Goal: Task Accomplishment & Management: Manage account settings

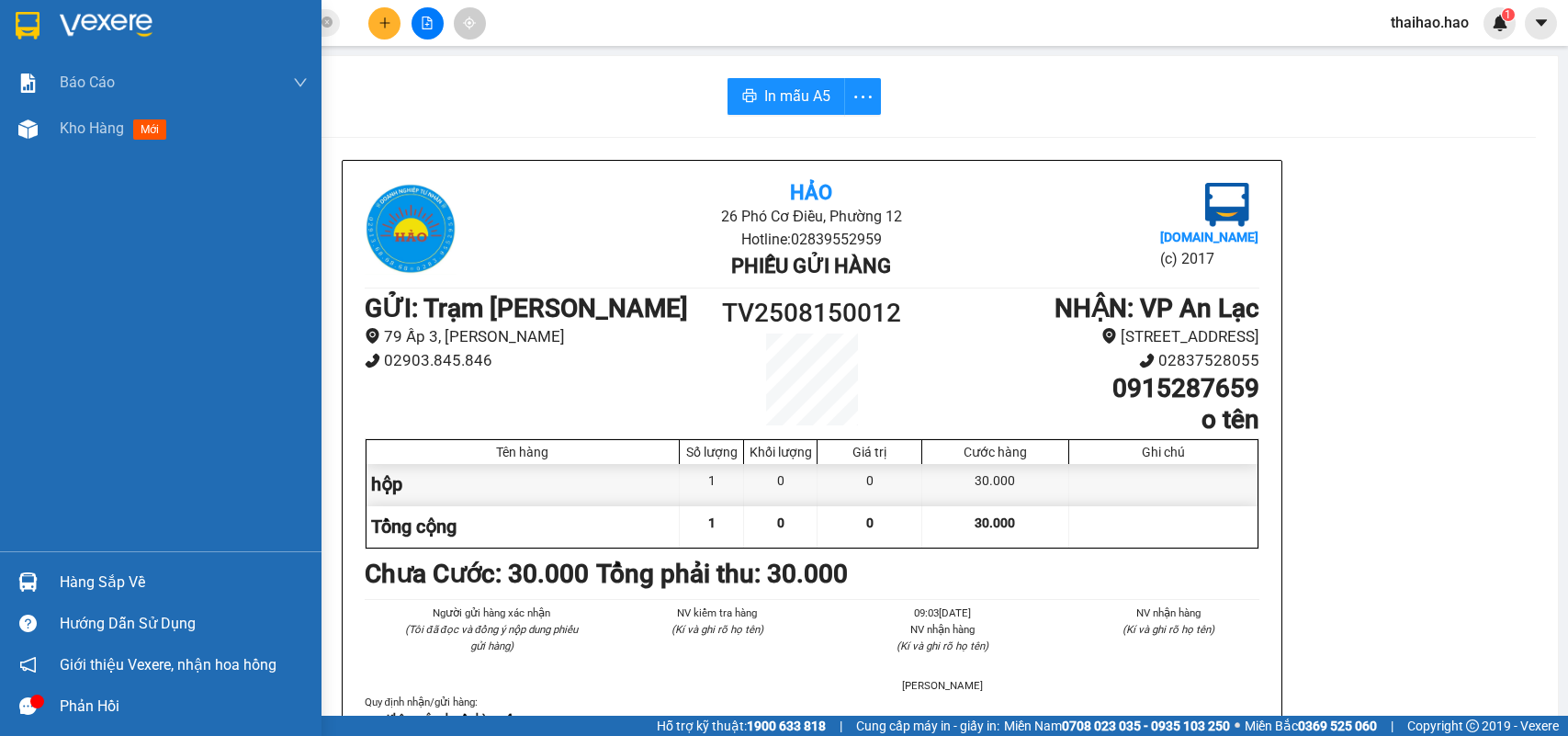
click at [53, 122] on div "Kho hàng mới" at bounding box center [160, 128] width 322 height 46
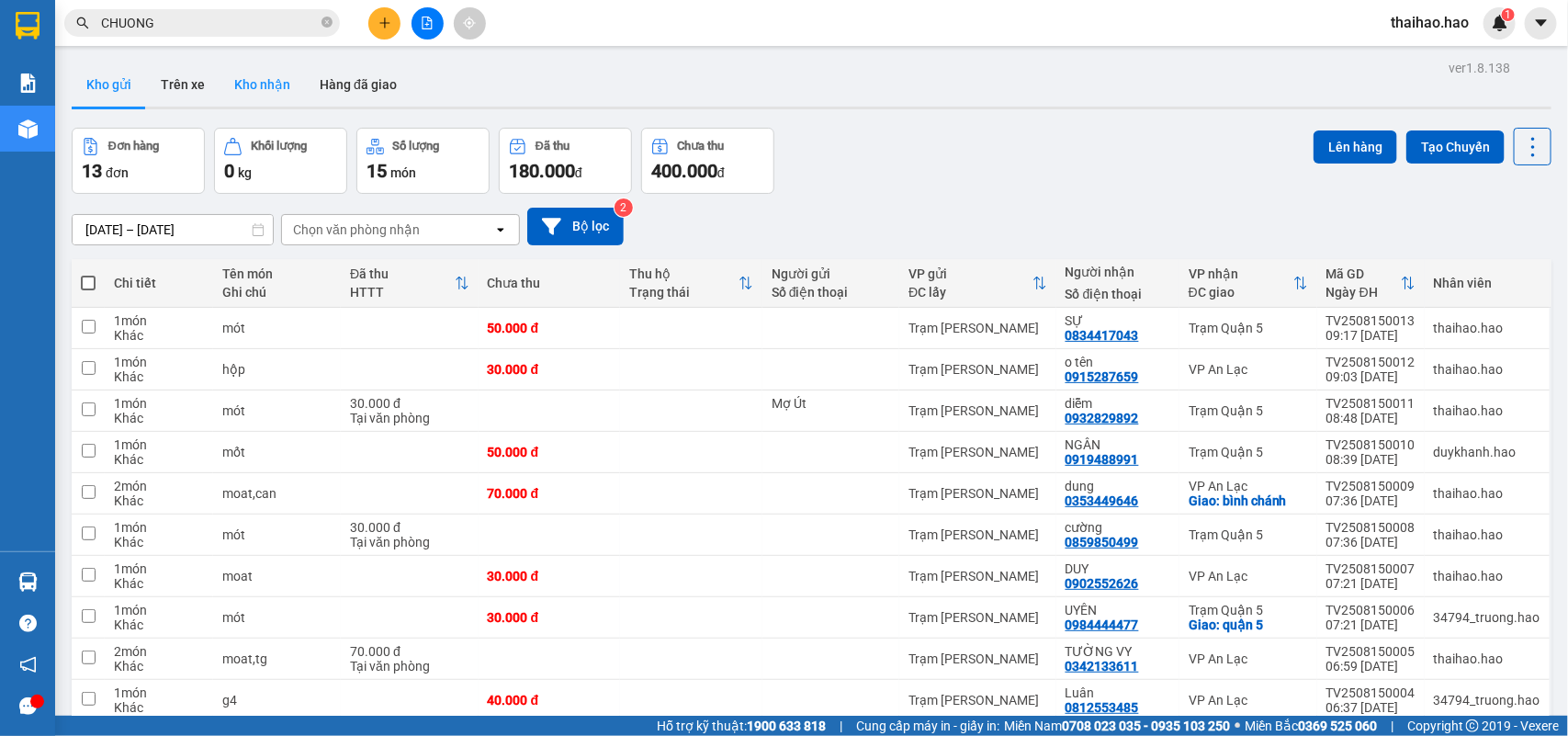
click at [254, 81] on button "Kho nhận" at bounding box center [263, 84] width 86 height 44
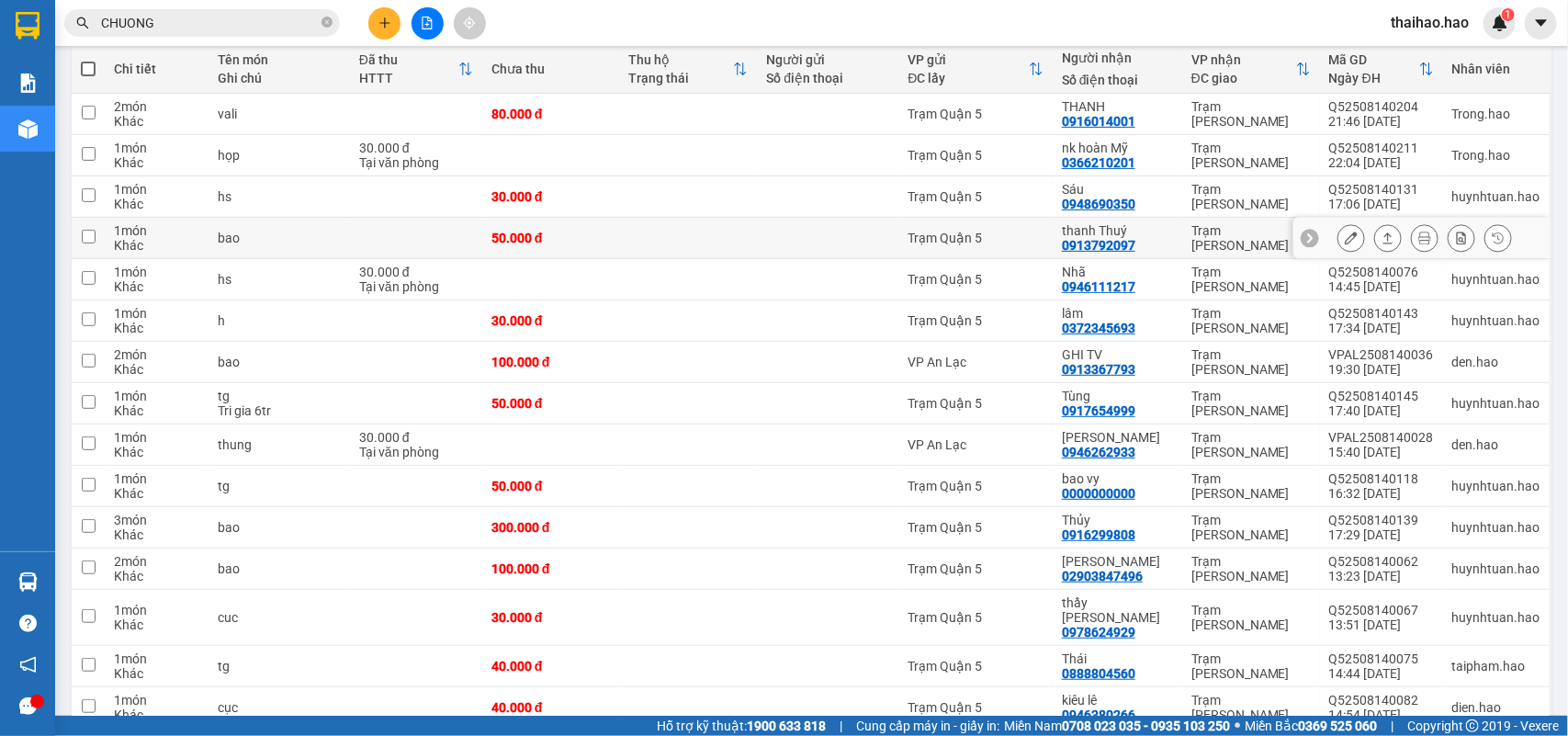
scroll to position [229, 0]
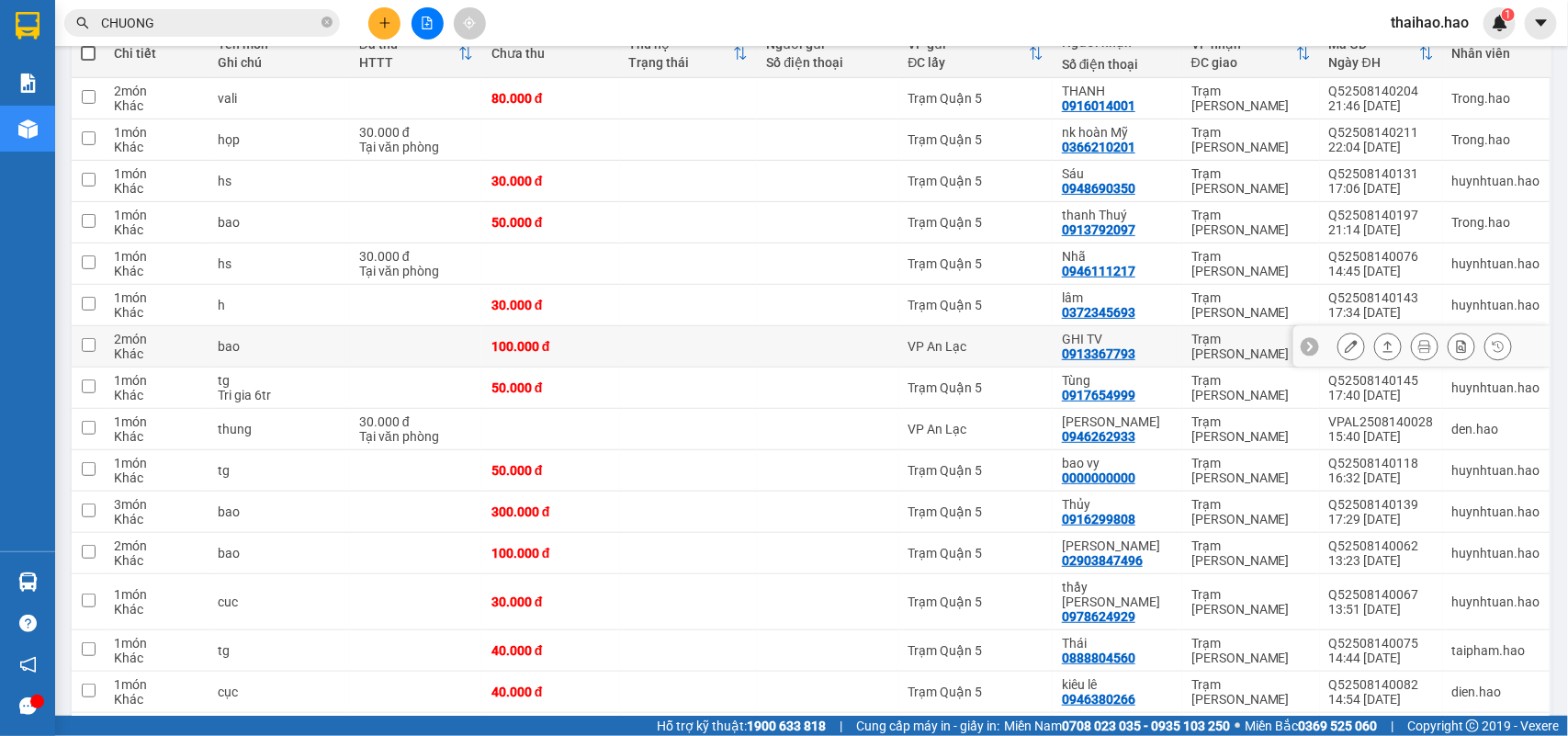
click at [1345, 342] on icon at bounding box center [1352, 347] width 13 height 13
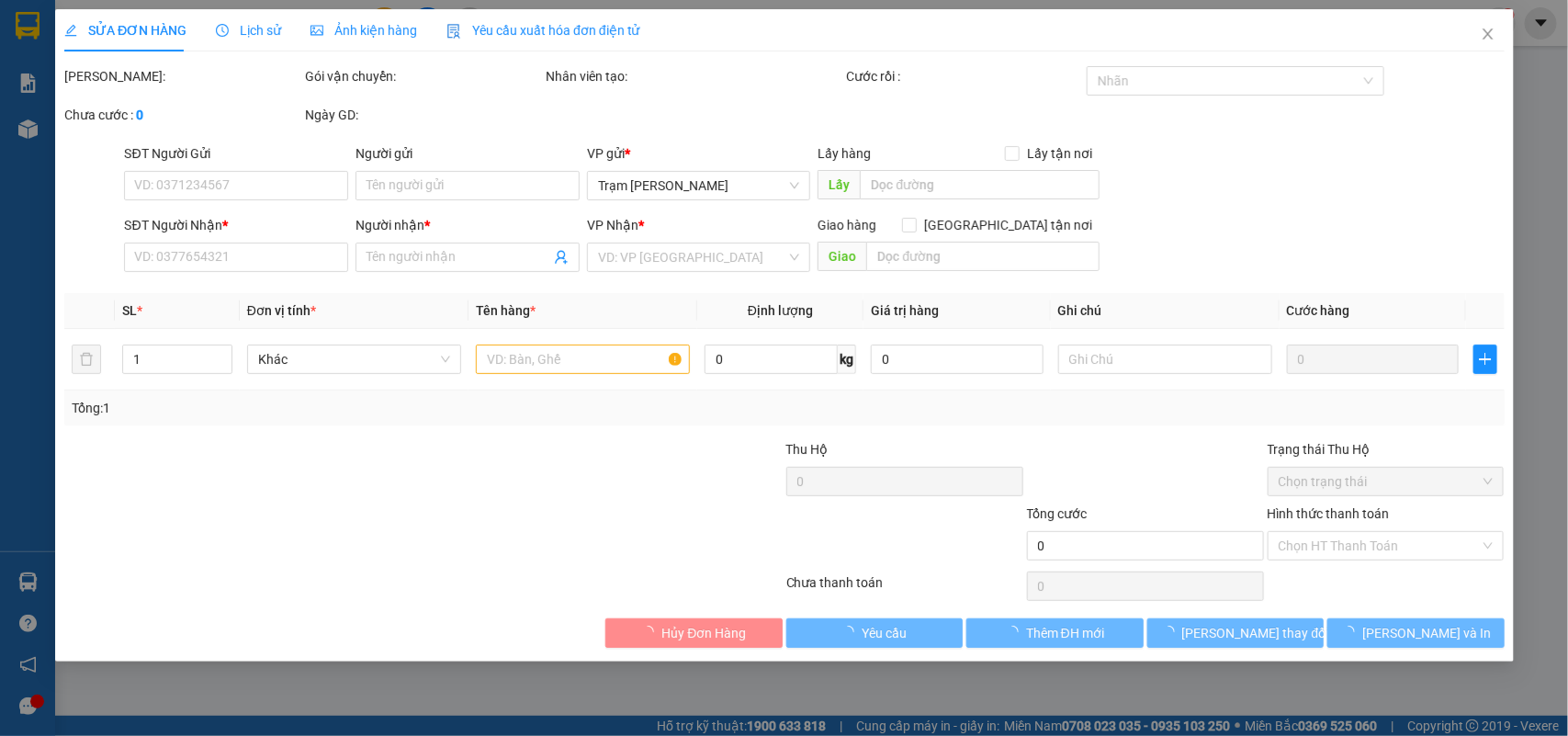
type input "0913367793"
type input "GHI TV"
type input "100.000"
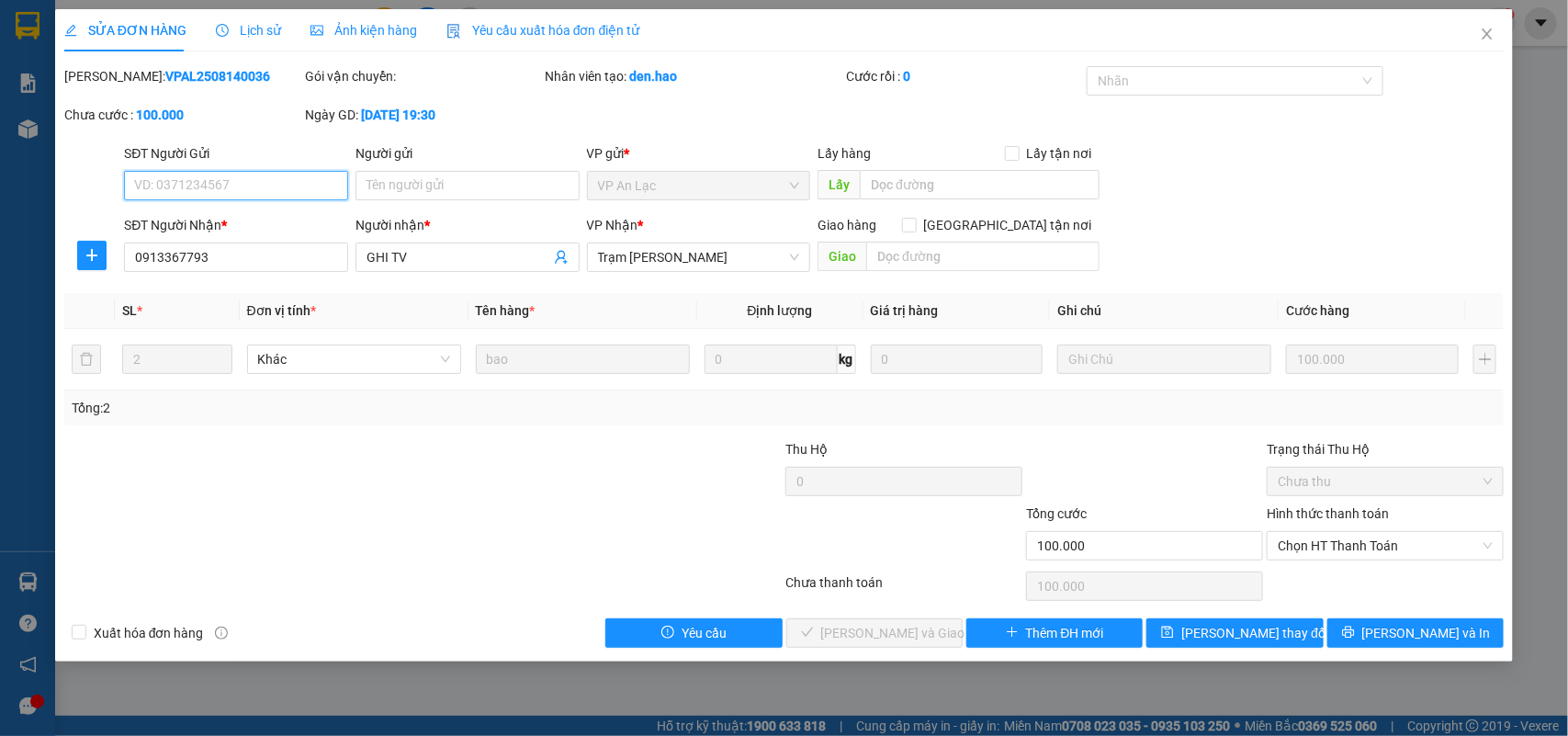
click at [1319, 543] on span "Chọn HT Thanh Toán" at bounding box center [1385, 547] width 215 height 28
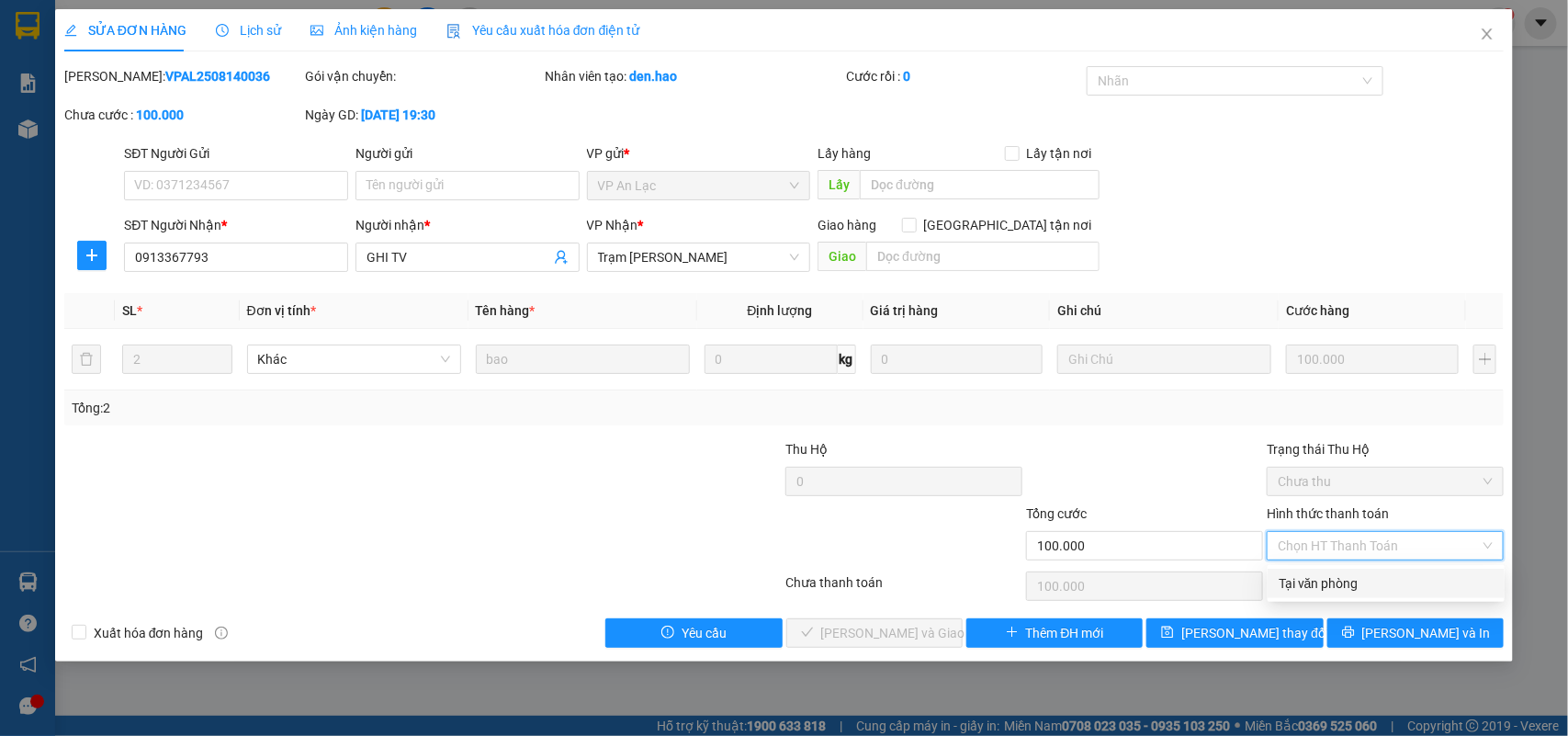
click at [1319, 574] on div "Tại văn phòng" at bounding box center [1386, 584] width 215 height 21
type input "0"
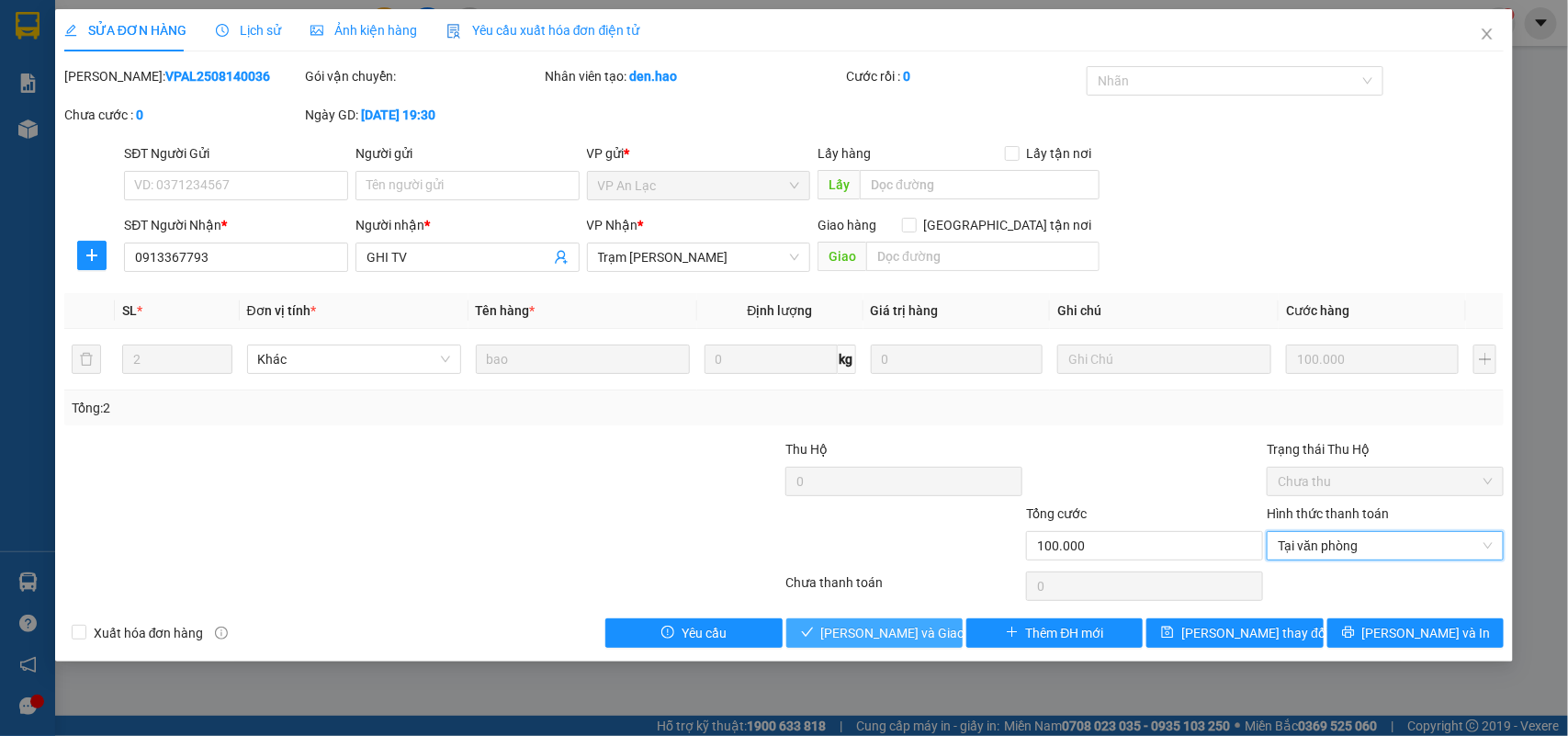
click at [888, 632] on span "[PERSON_NAME] và Giao hàng" at bounding box center [909, 633] width 176 height 21
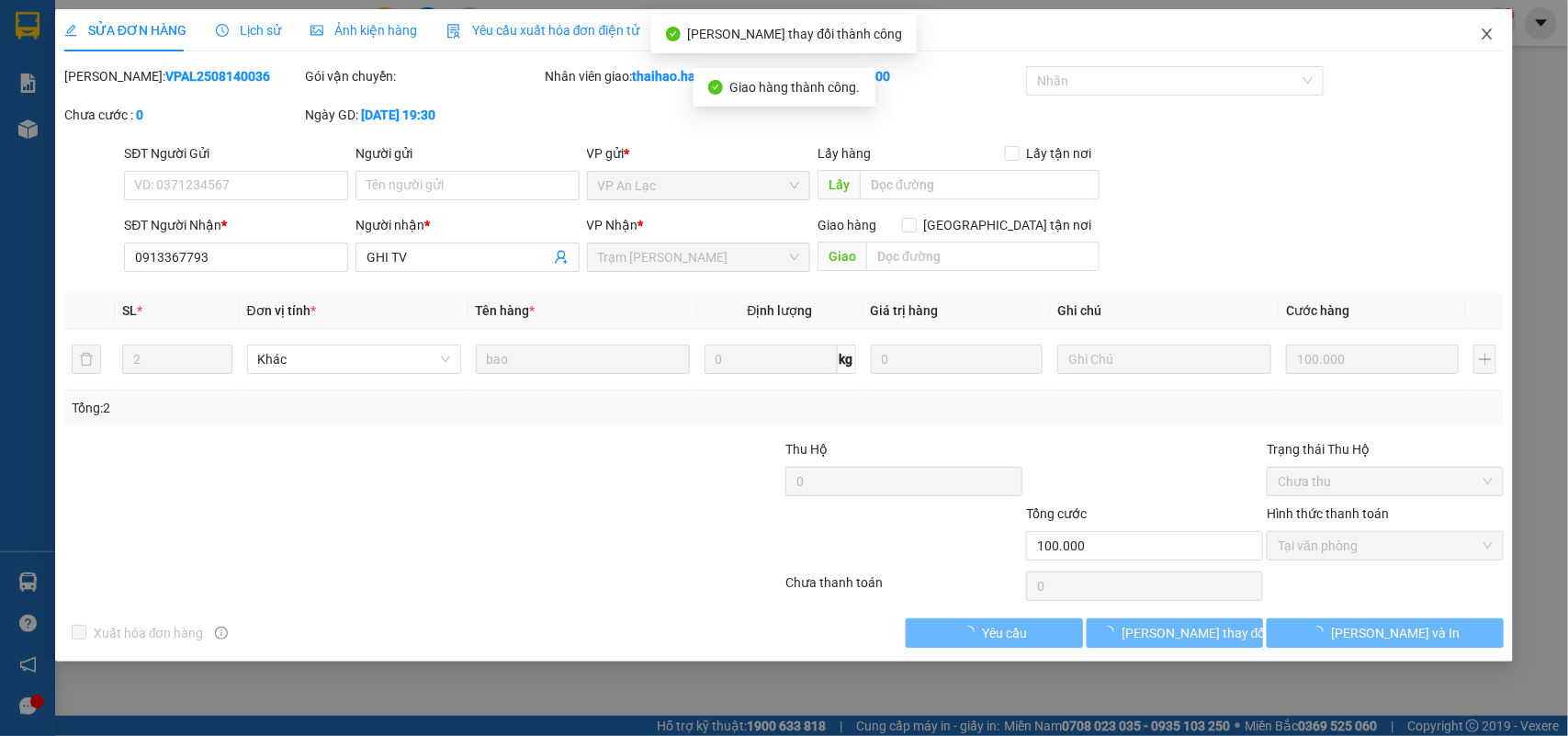
click at [1500, 30] on span "Close" at bounding box center [1487, 35] width 51 height 51
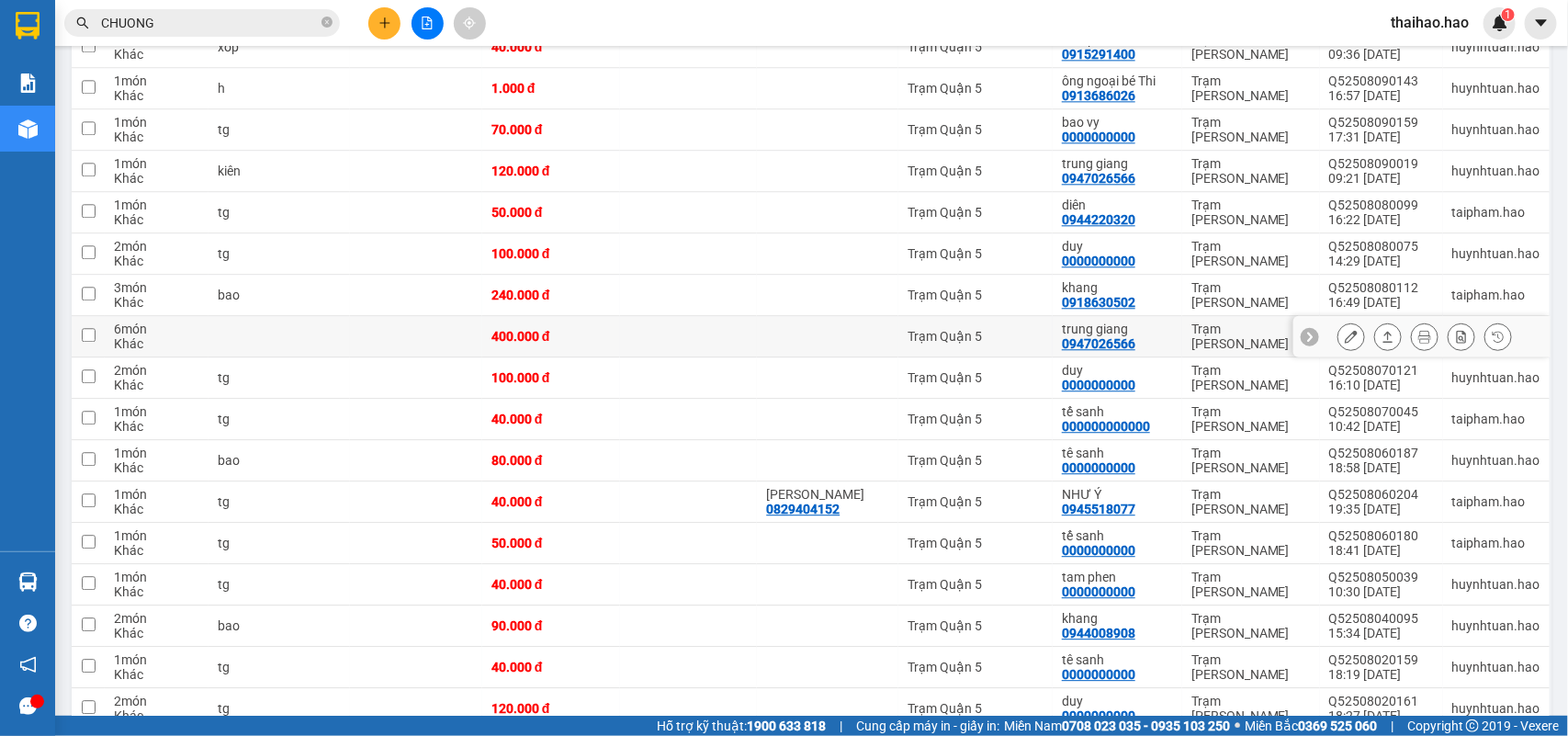
scroll to position [2135, 0]
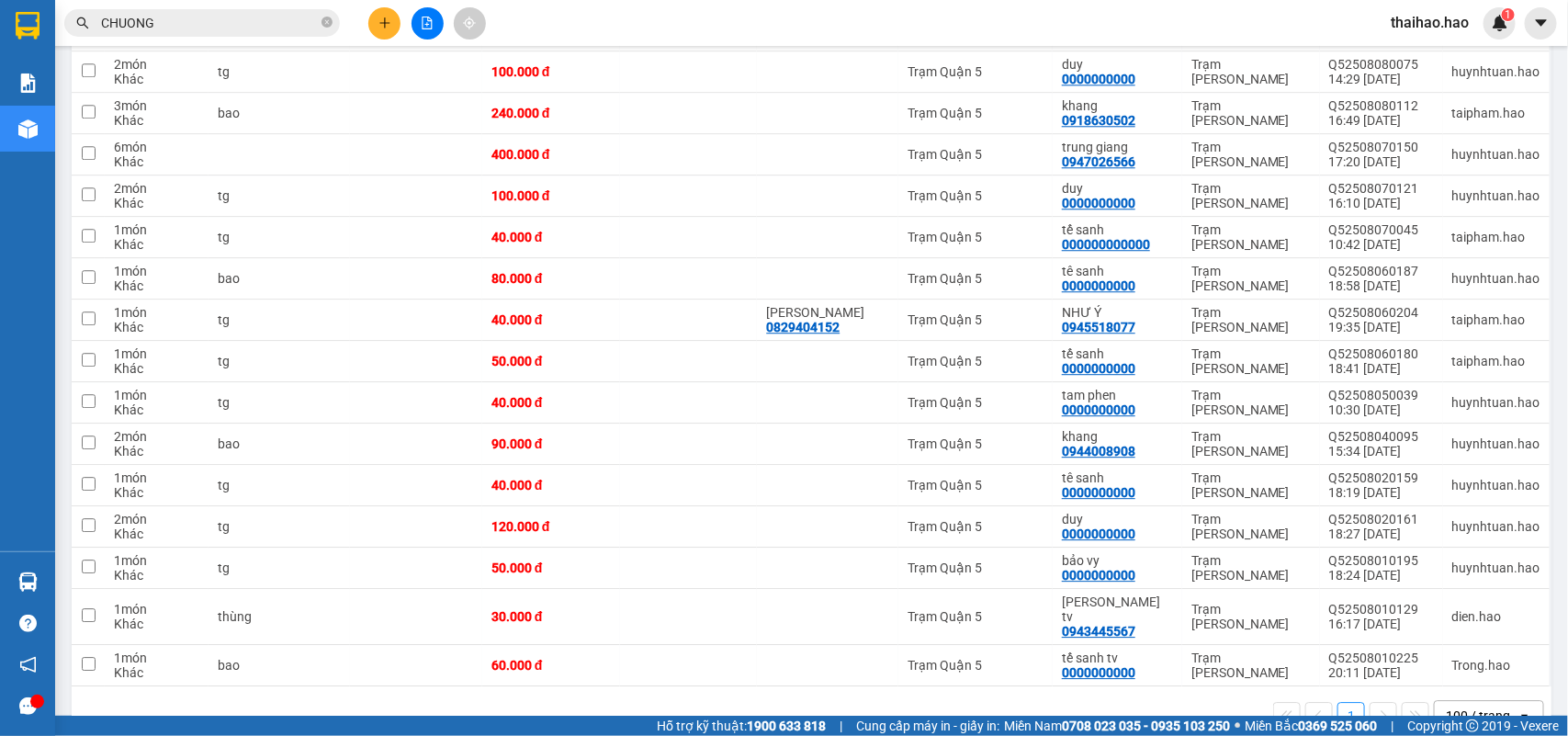
click at [265, 21] on input "CHUONG" at bounding box center [209, 23] width 217 height 21
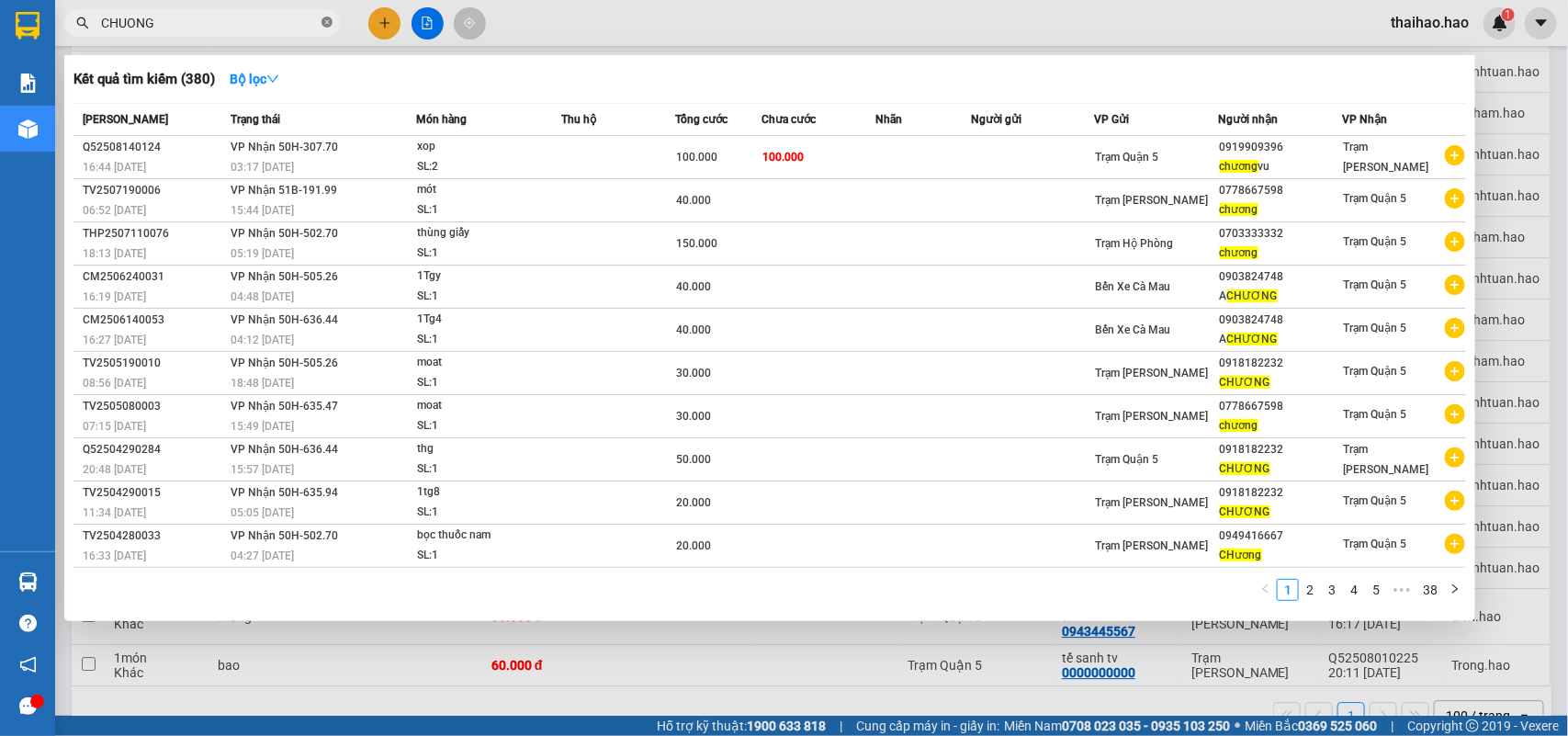
click at [326, 26] on icon "close-circle" at bounding box center [327, 22] width 11 height 11
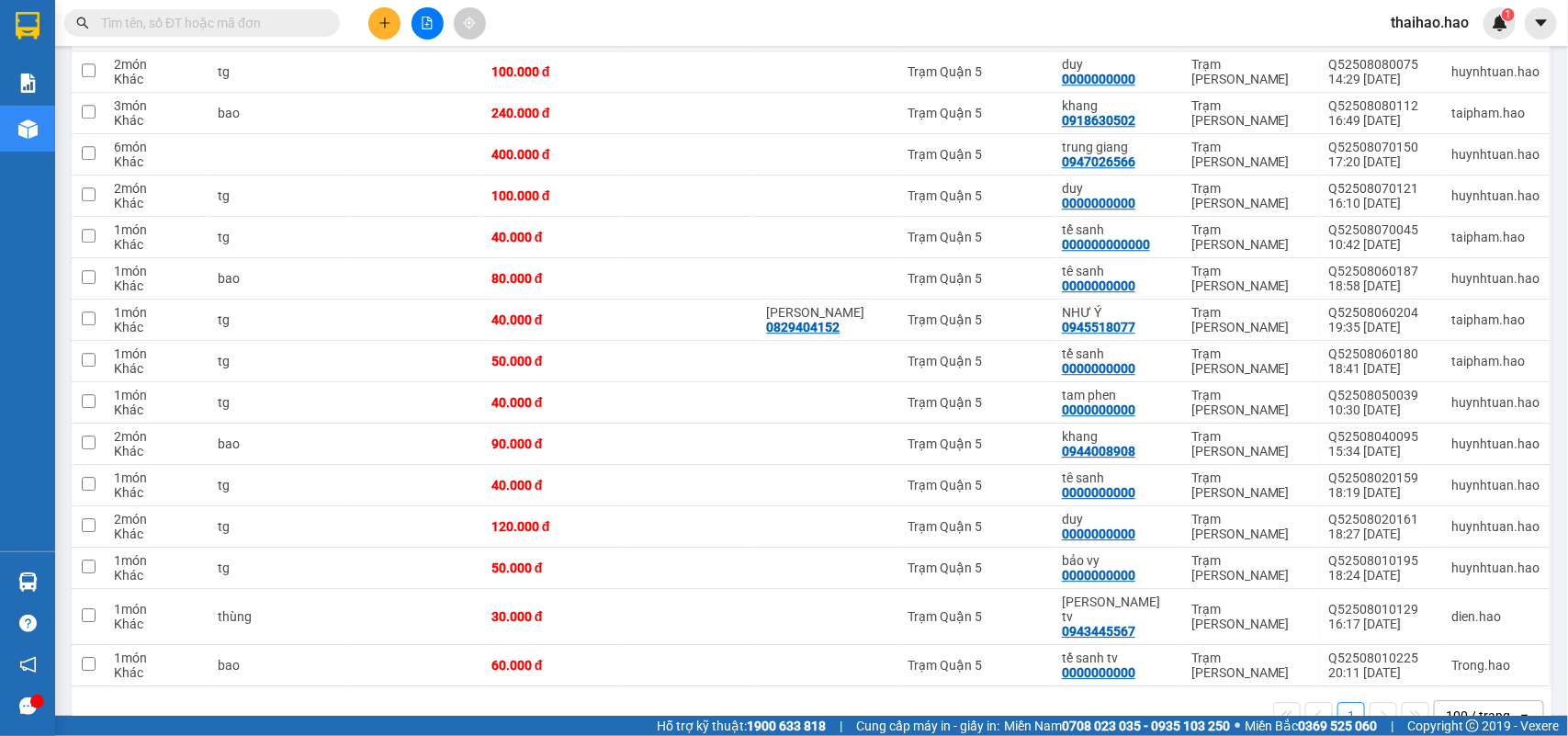
click at [301, 24] on input "text" at bounding box center [209, 23] width 217 height 21
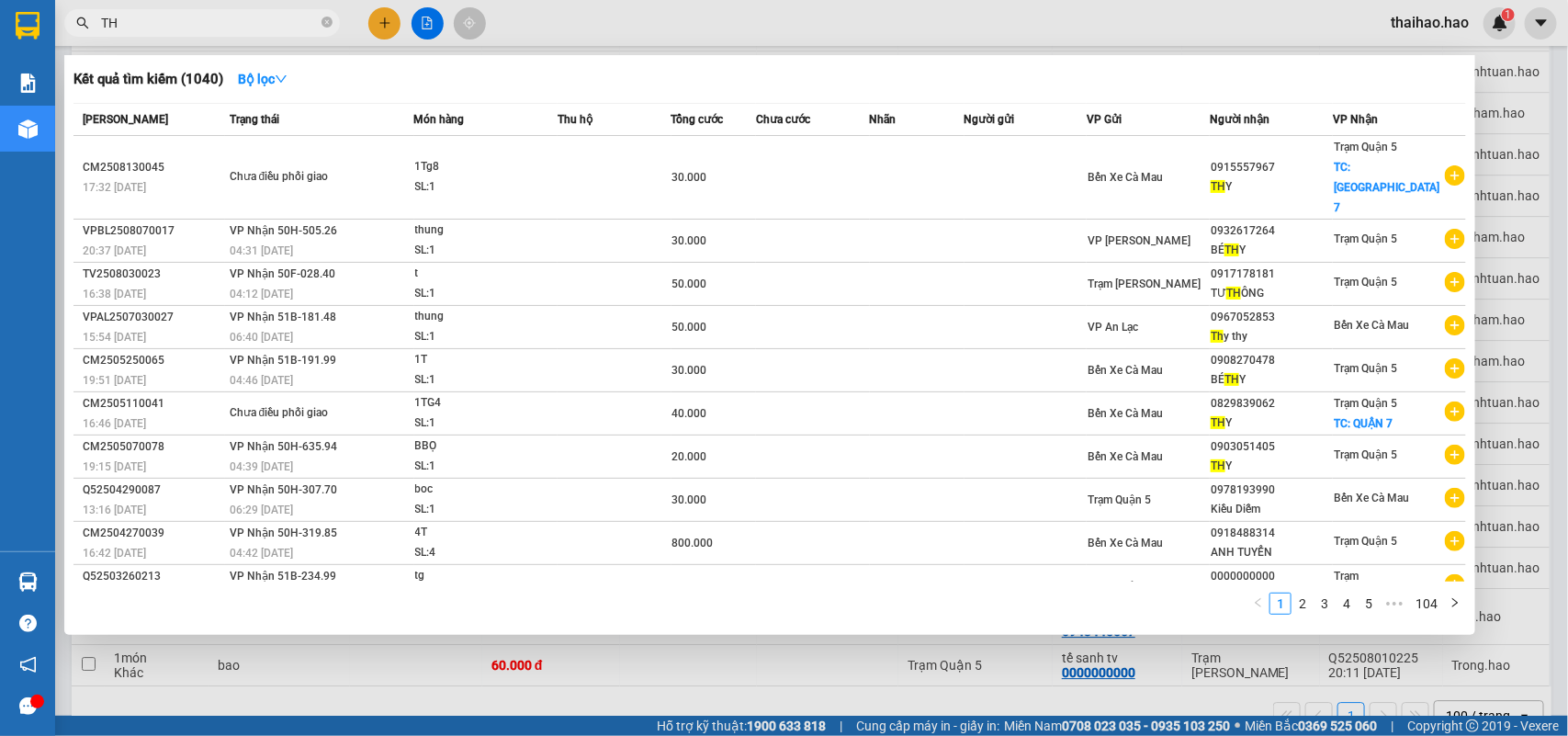
type input "T"
type input "9080"
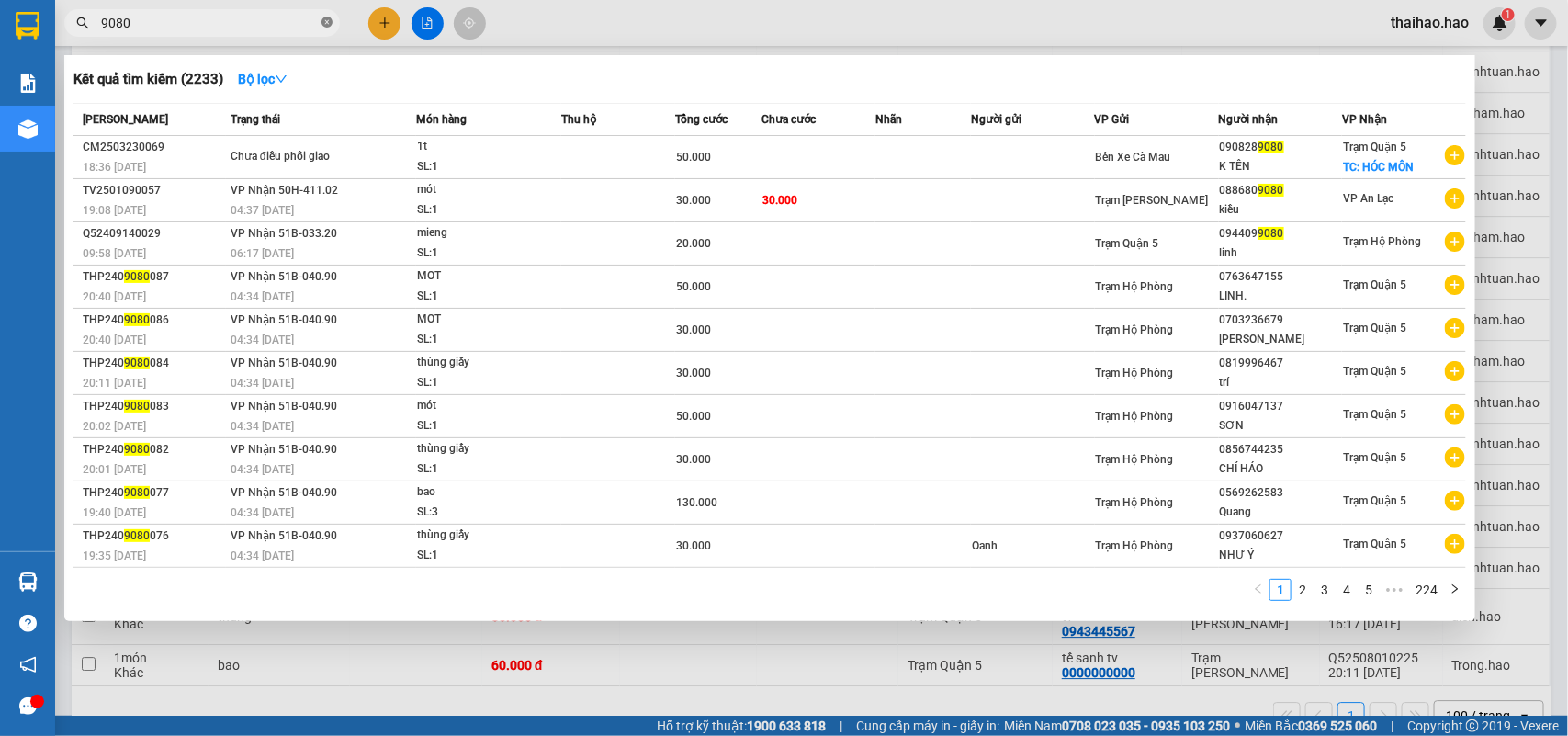
click at [328, 23] on icon "close-circle" at bounding box center [327, 22] width 11 height 11
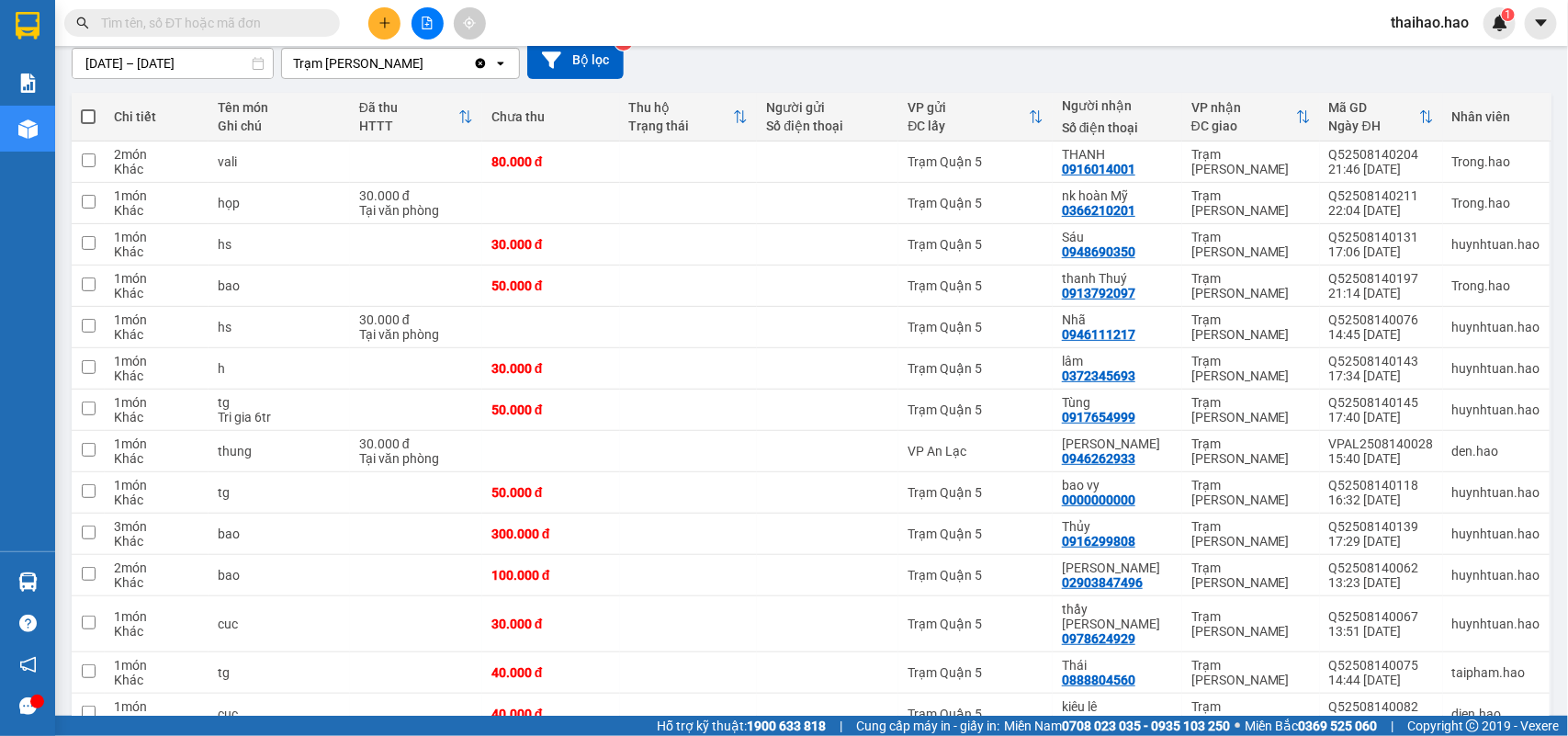
scroll to position [0, 0]
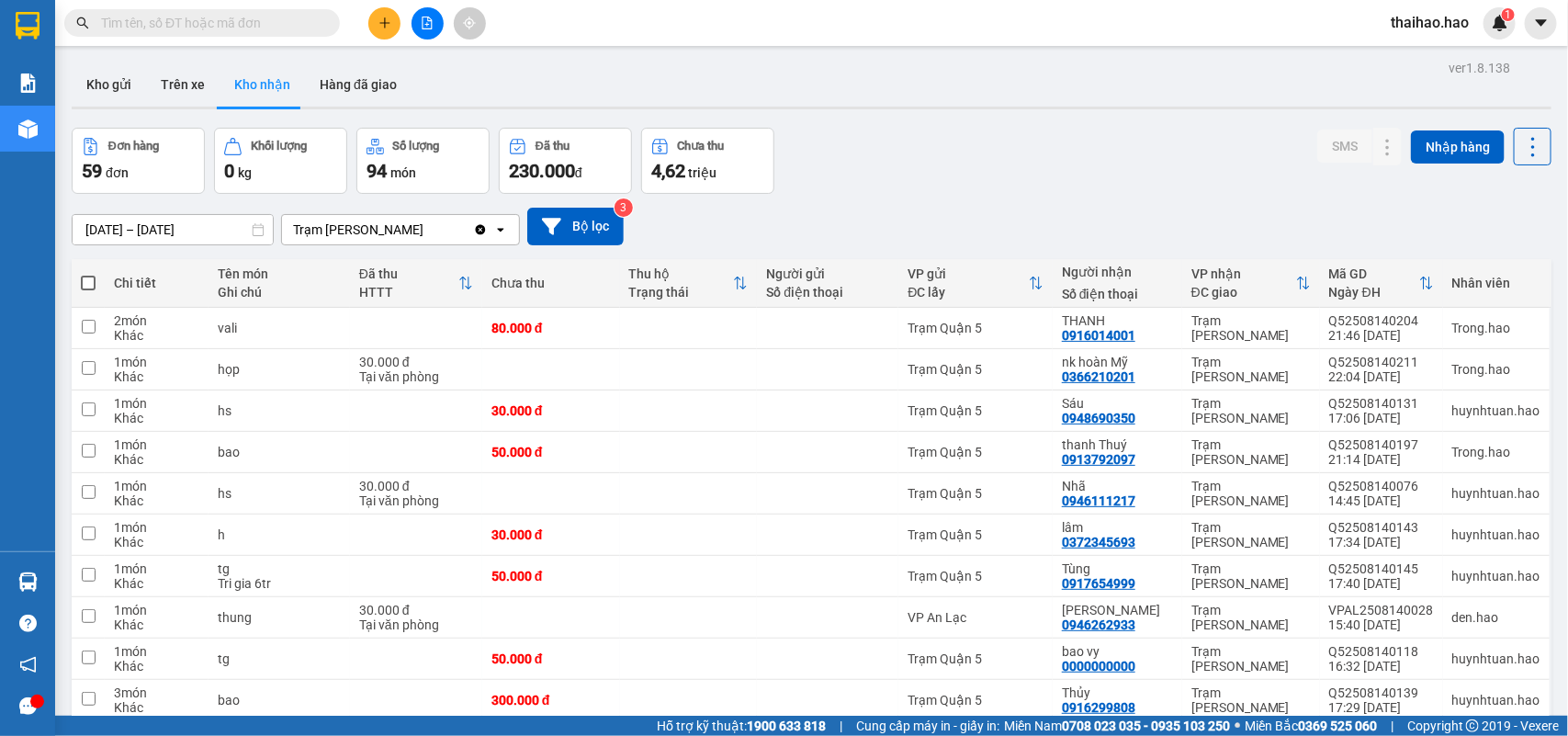
click at [210, 225] on input "[DATE] – [DATE]" at bounding box center [172, 230] width 200 height 30
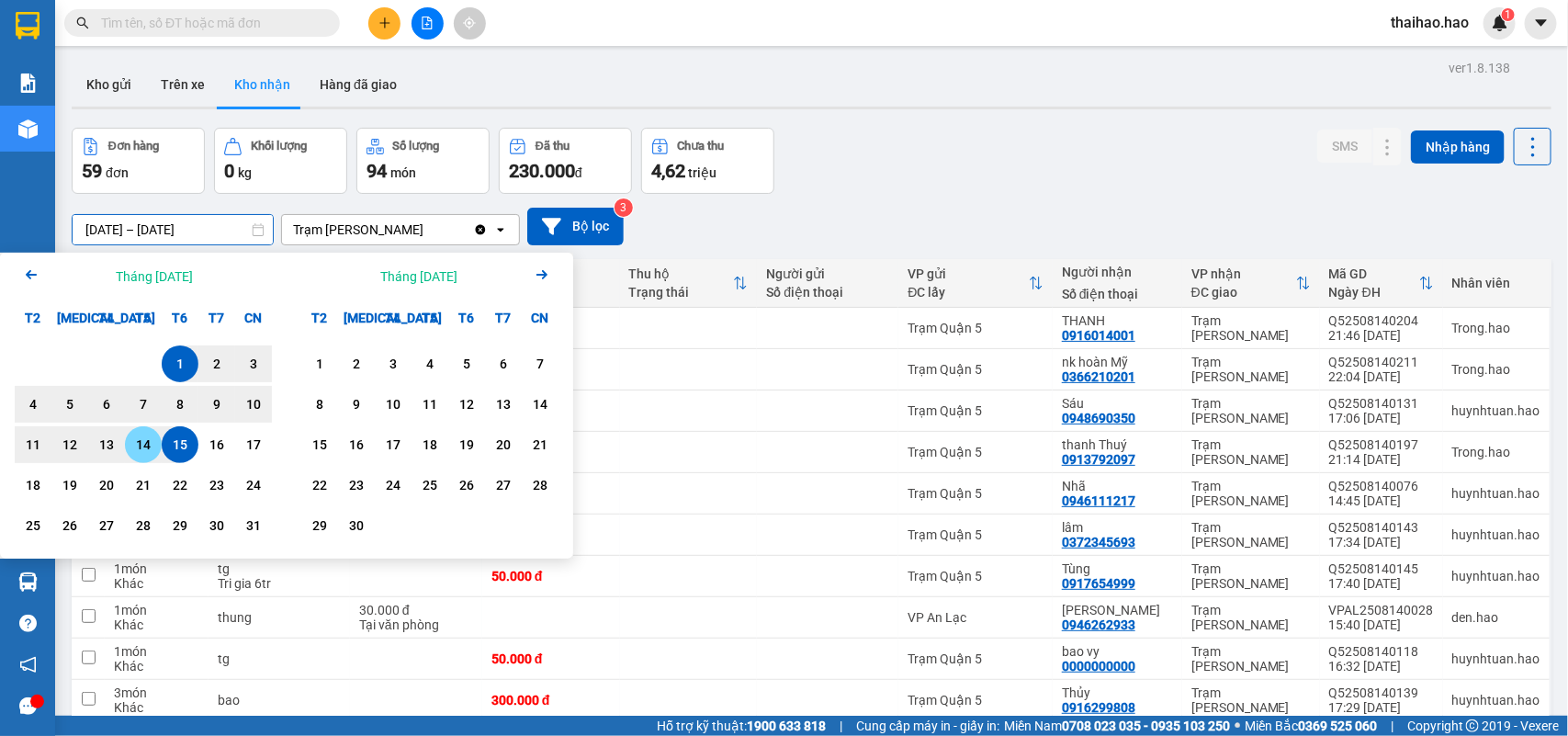
click at [144, 439] on div "14" at bounding box center [144, 445] width 26 height 22
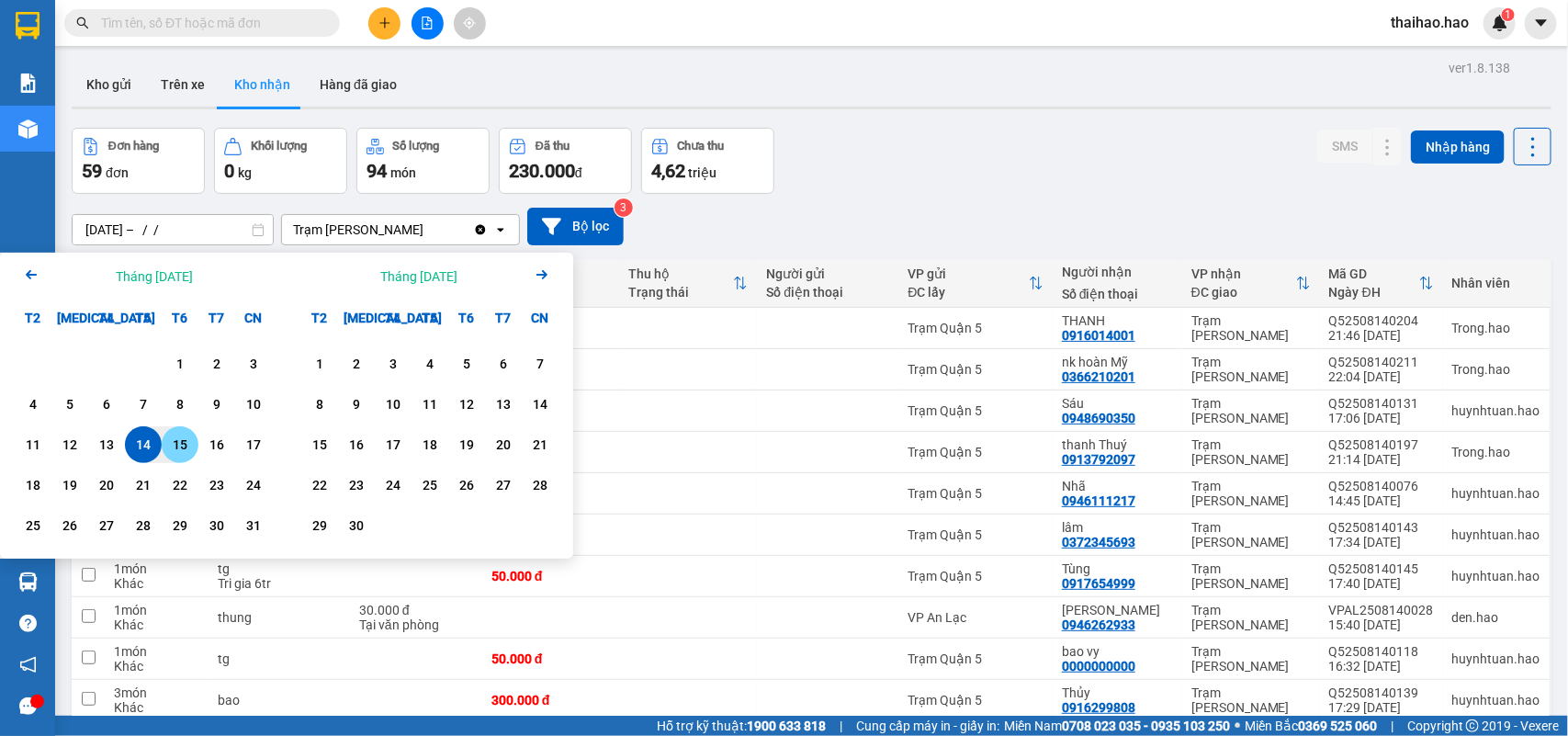
click at [174, 442] on div "15" at bounding box center [180, 445] width 26 height 22
type input "[DATE] – [DATE]"
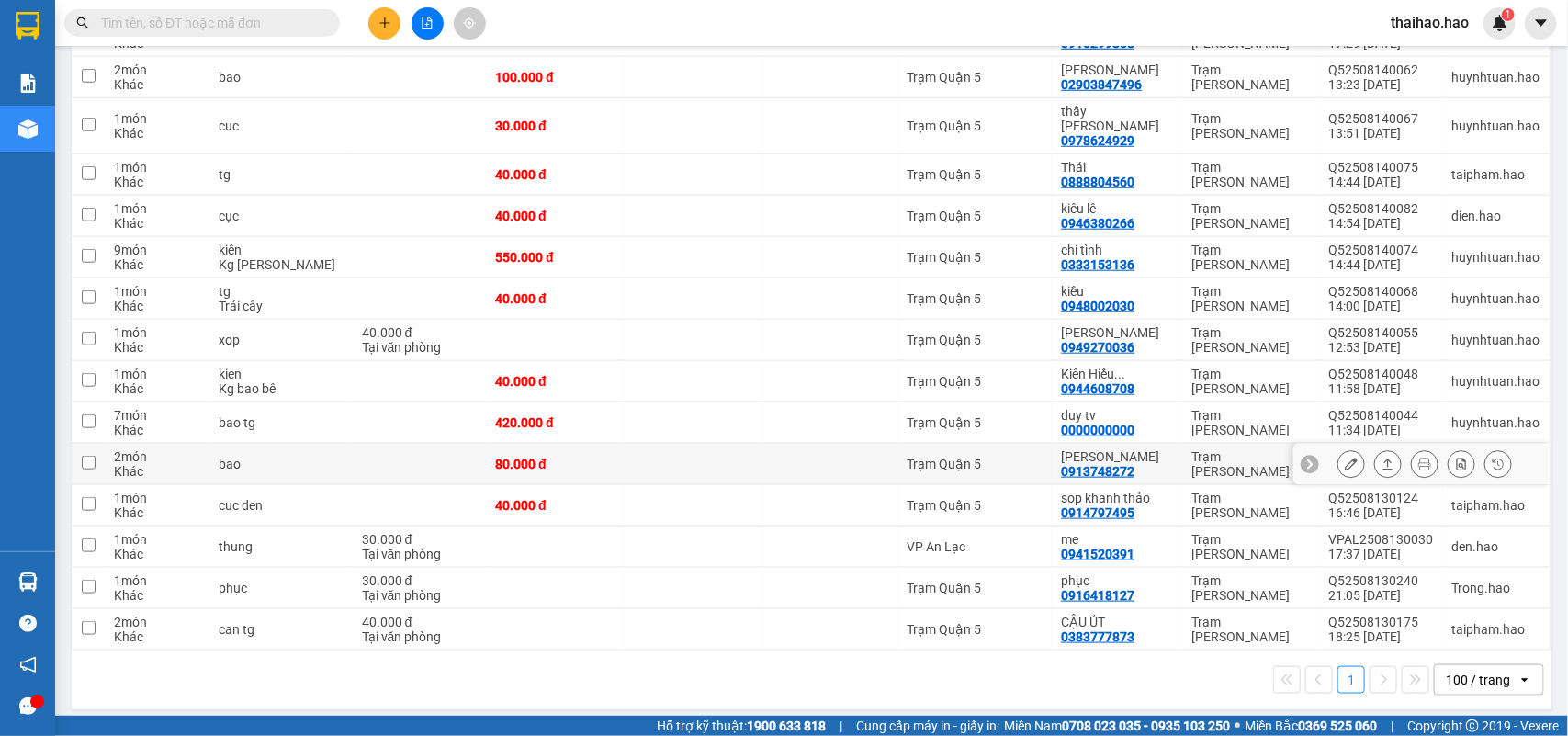
scroll to position [666, 0]
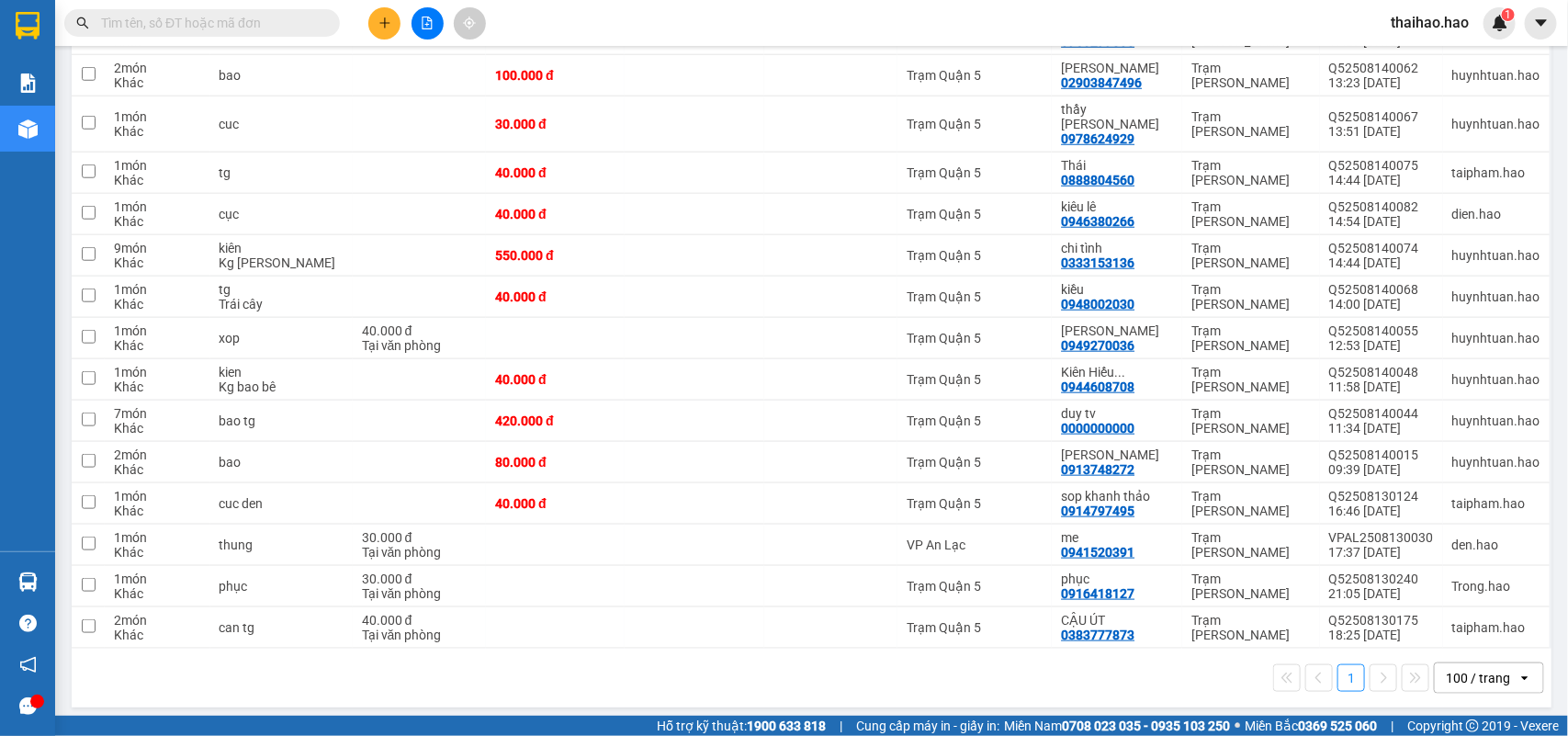
click at [207, 23] on input "text" at bounding box center [209, 23] width 217 height 21
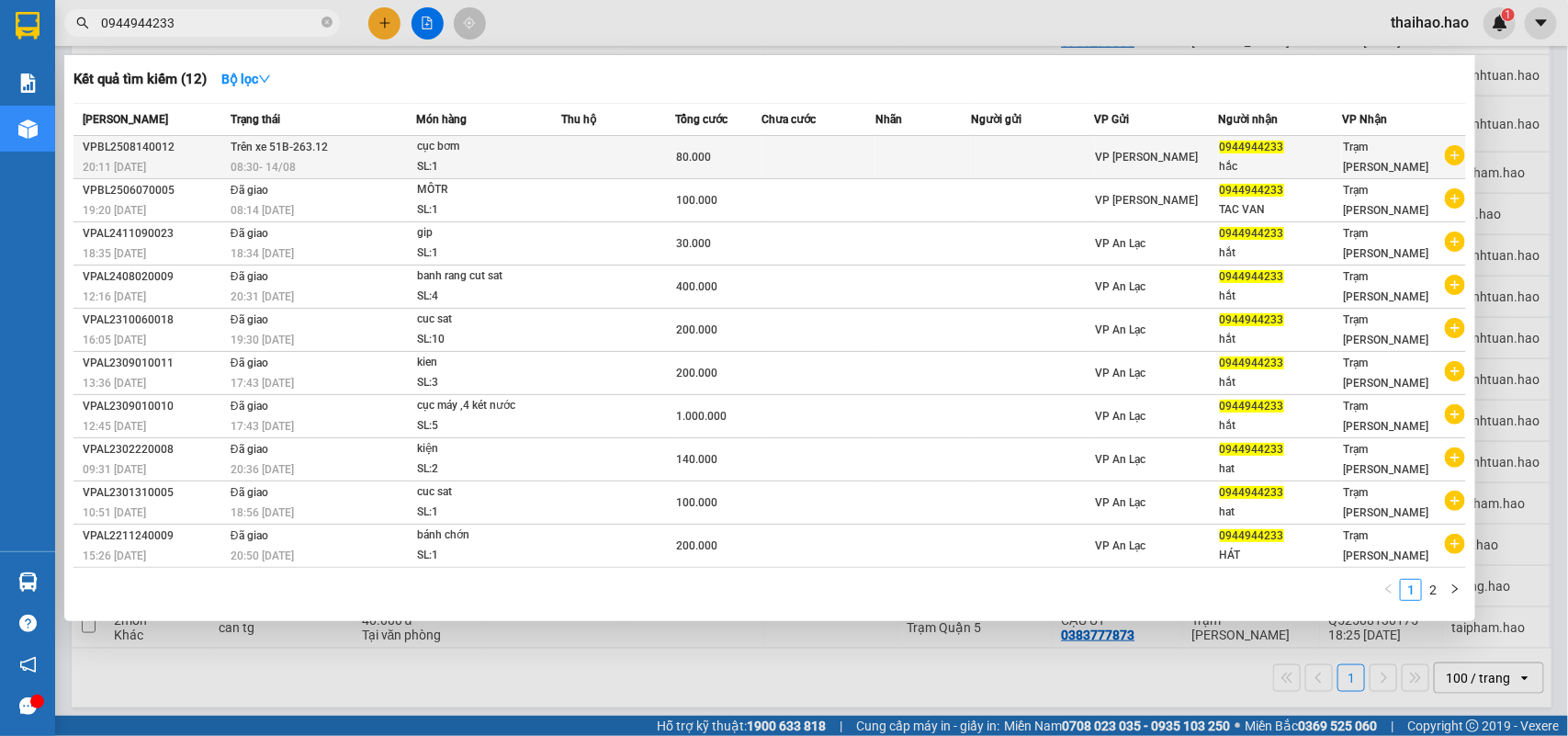
type input "0944944233"
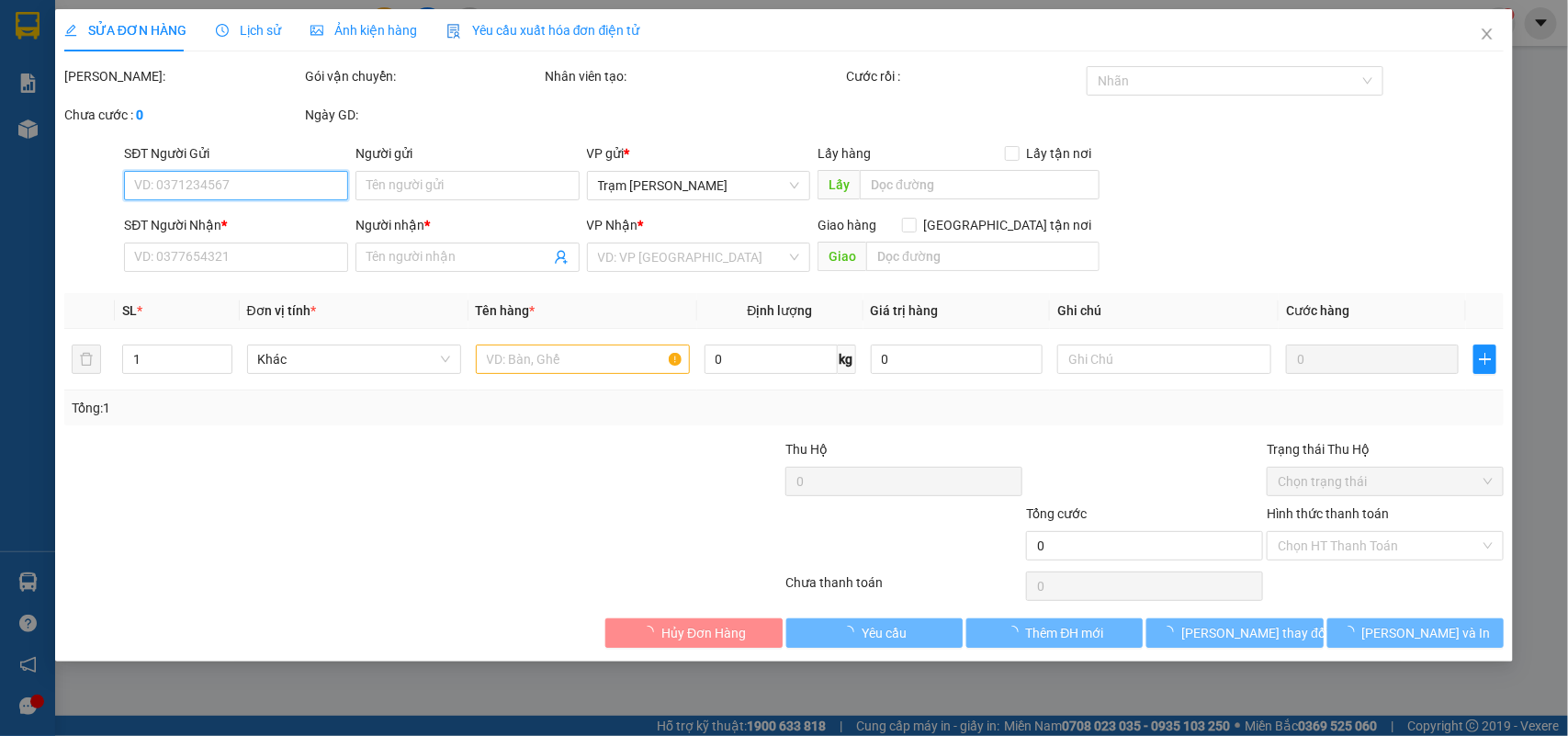
type input "0944944233"
type input "hắc"
type input "80.000"
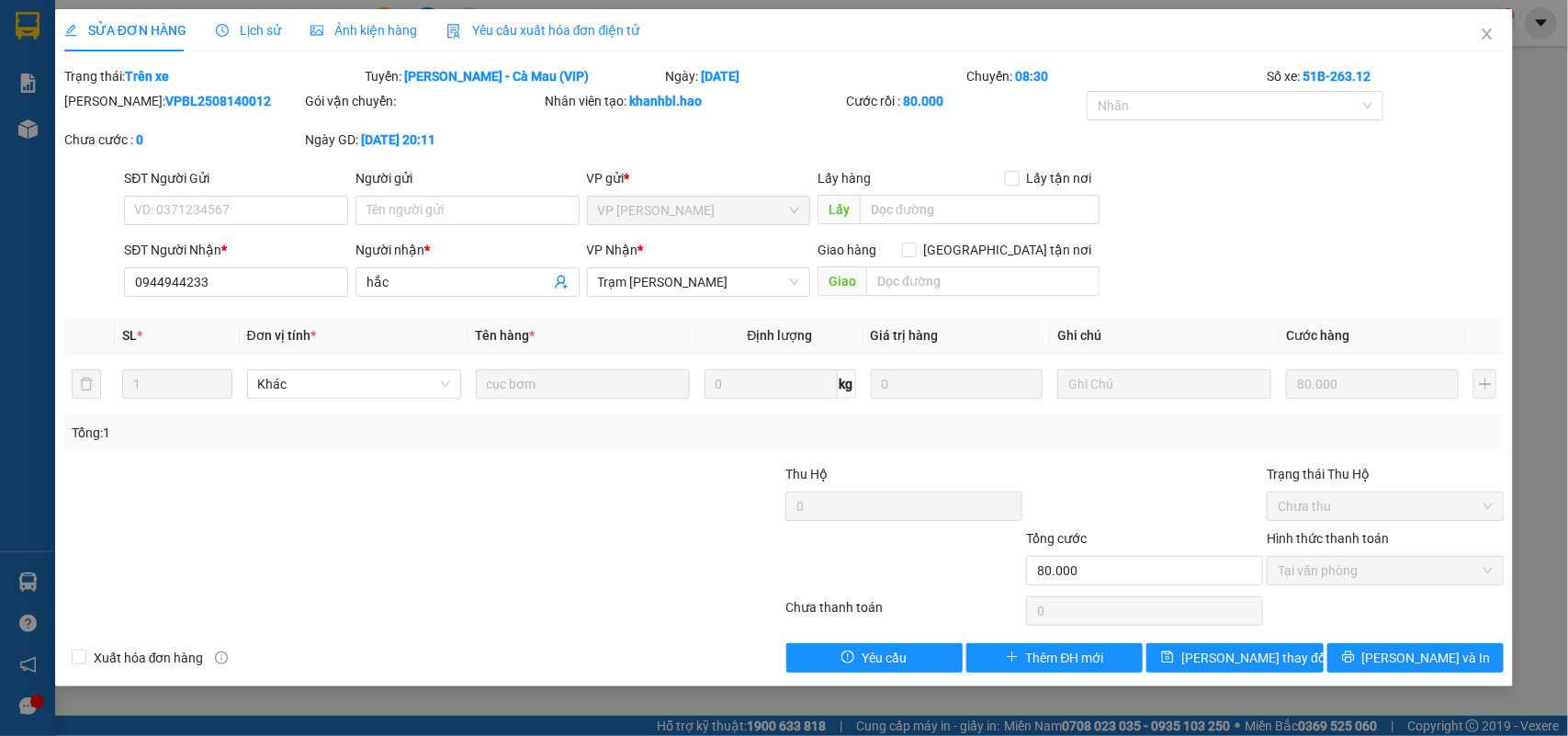
click at [222, 29] on icon "clock-circle" at bounding box center [223, 30] width 3 height 6
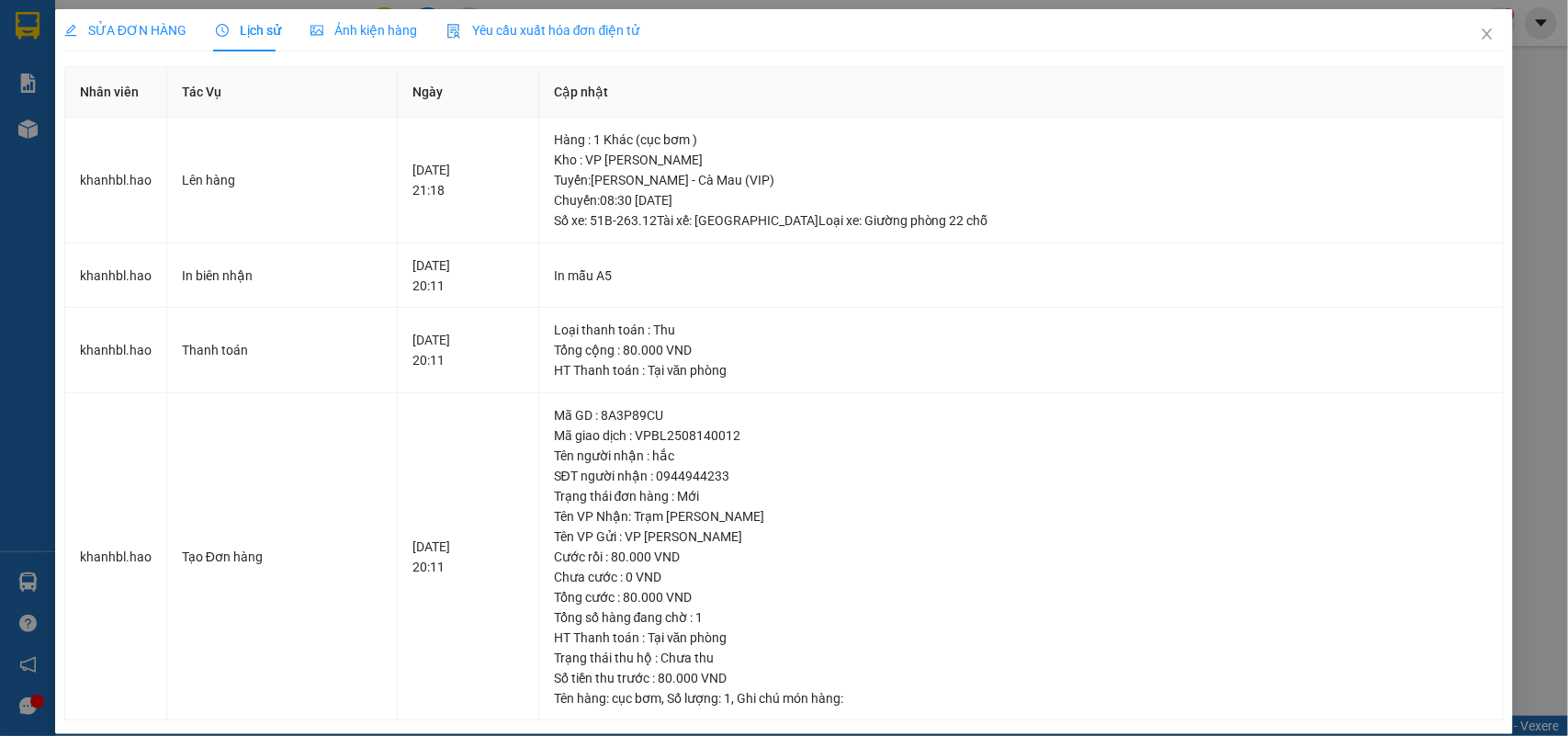
click at [340, 29] on span "Ảnh kiện hàng" at bounding box center [364, 31] width 106 height 15
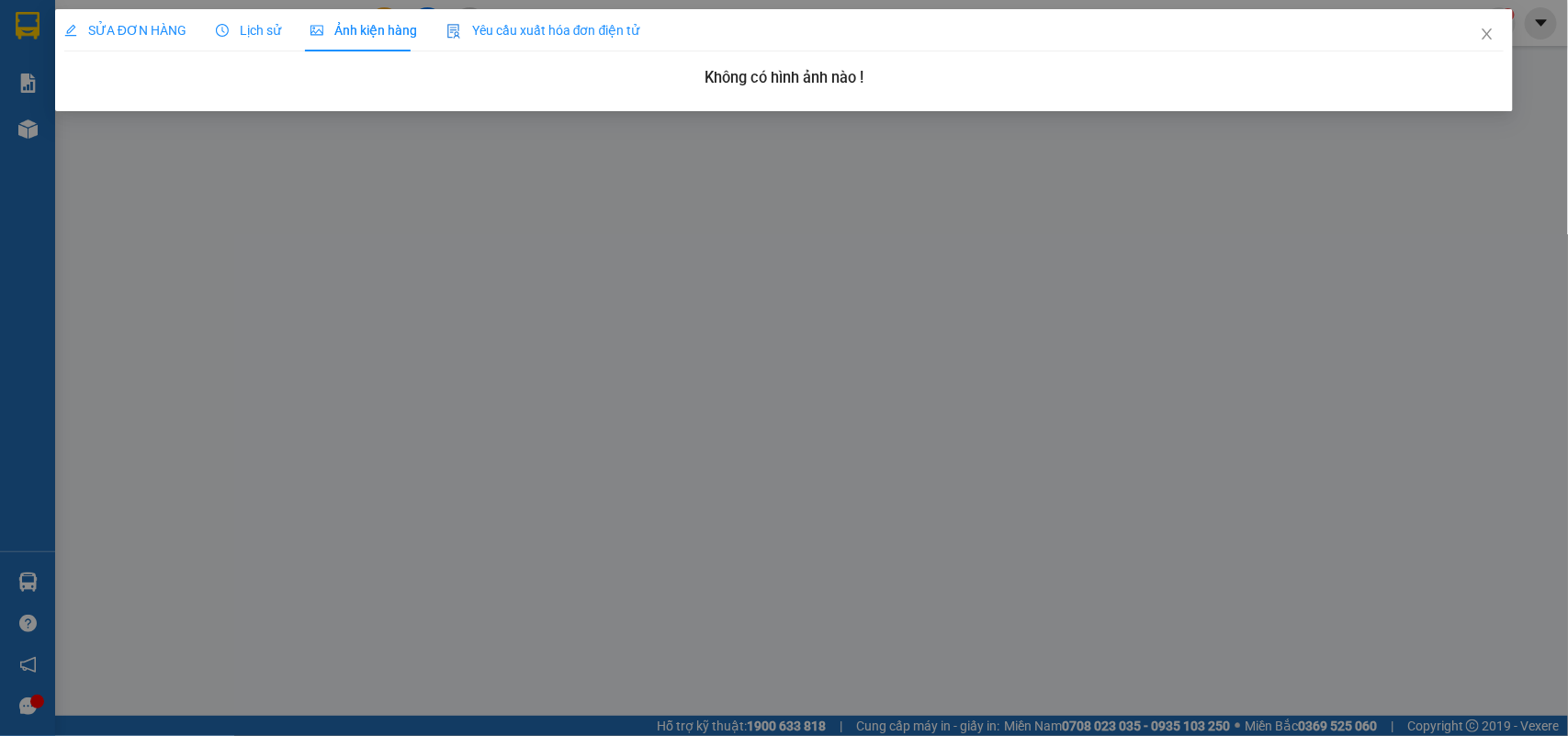
click at [181, 30] on span "SỬA ĐƠN HÀNG" at bounding box center [125, 31] width 122 height 15
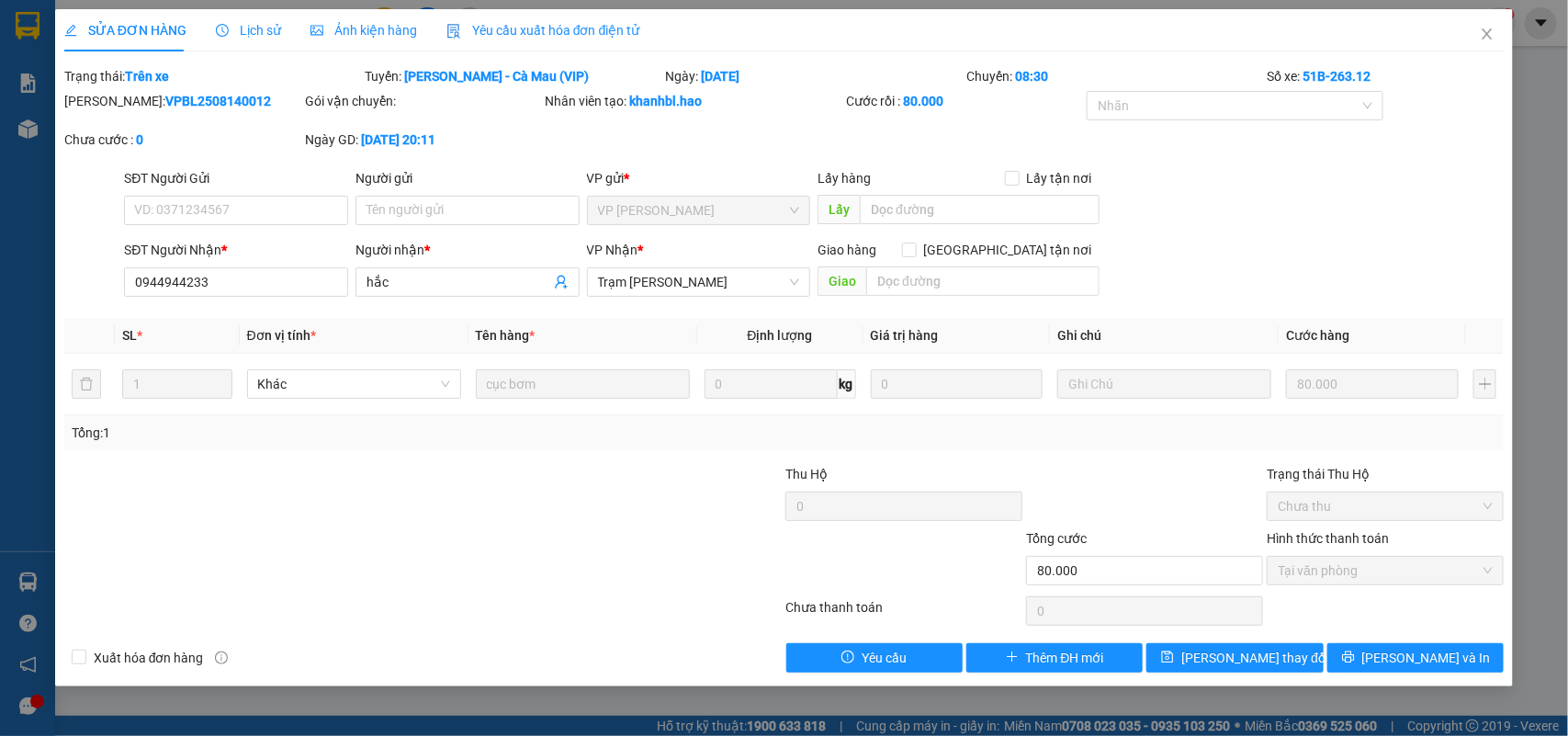
click at [269, 32] on span "Lịch sử" at bounding box center [249, 31] width 65 height 15
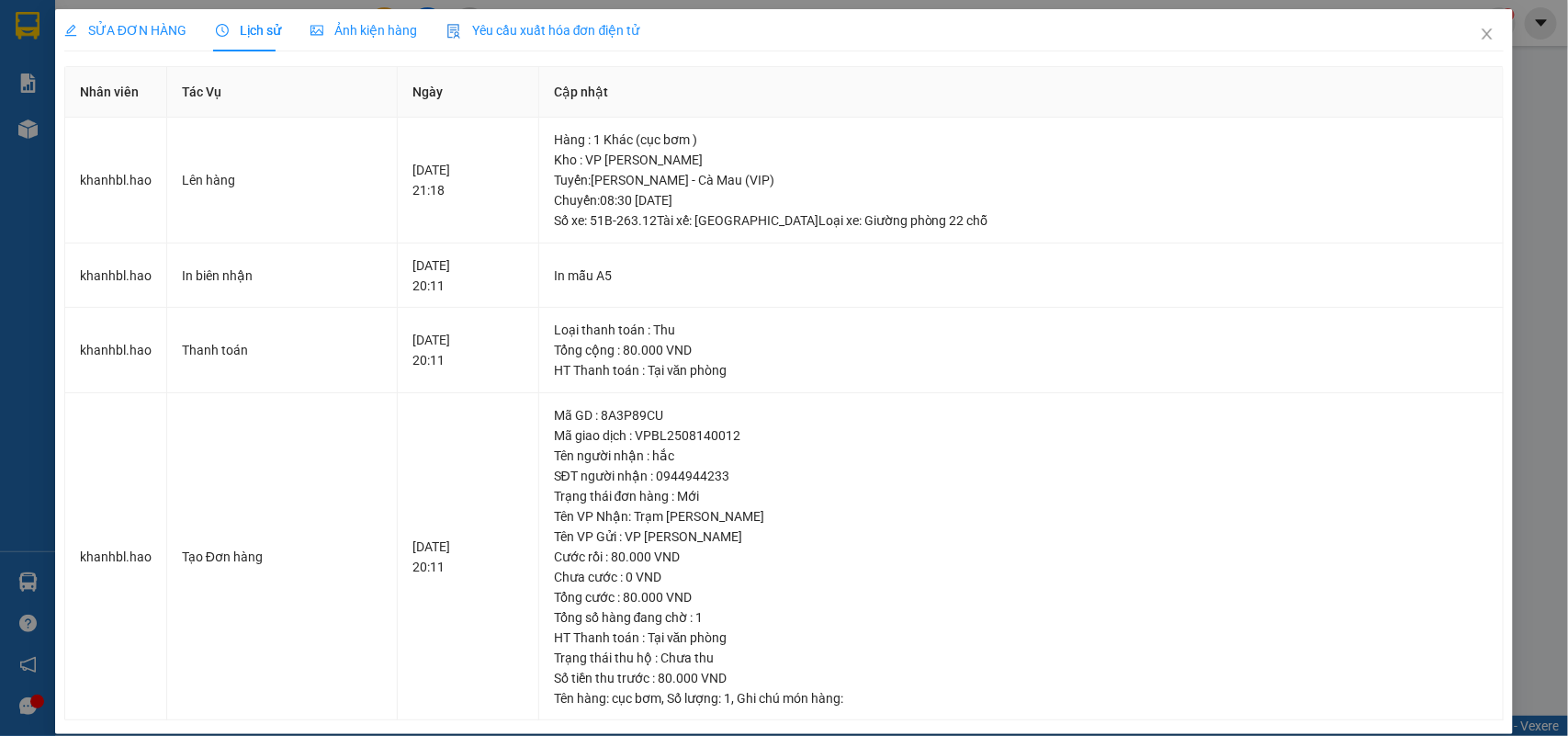
click at [312, 28] on icon "picture" at bounding box center [317, 31] width 13 height 13
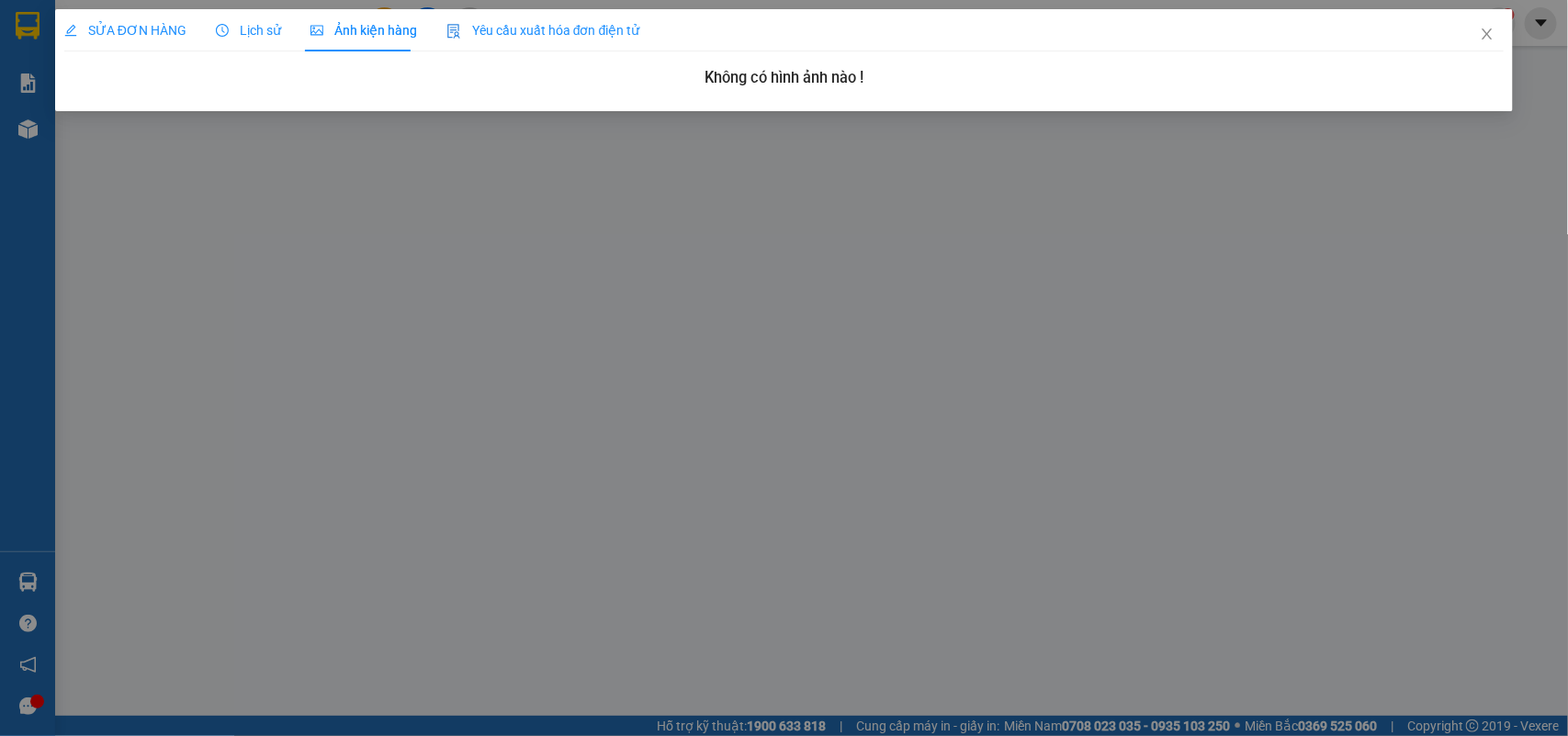
click at [97, 31] on span "SỬA ĐƠN HÀNG" at bounding box center [125, 31] width 122 height 15
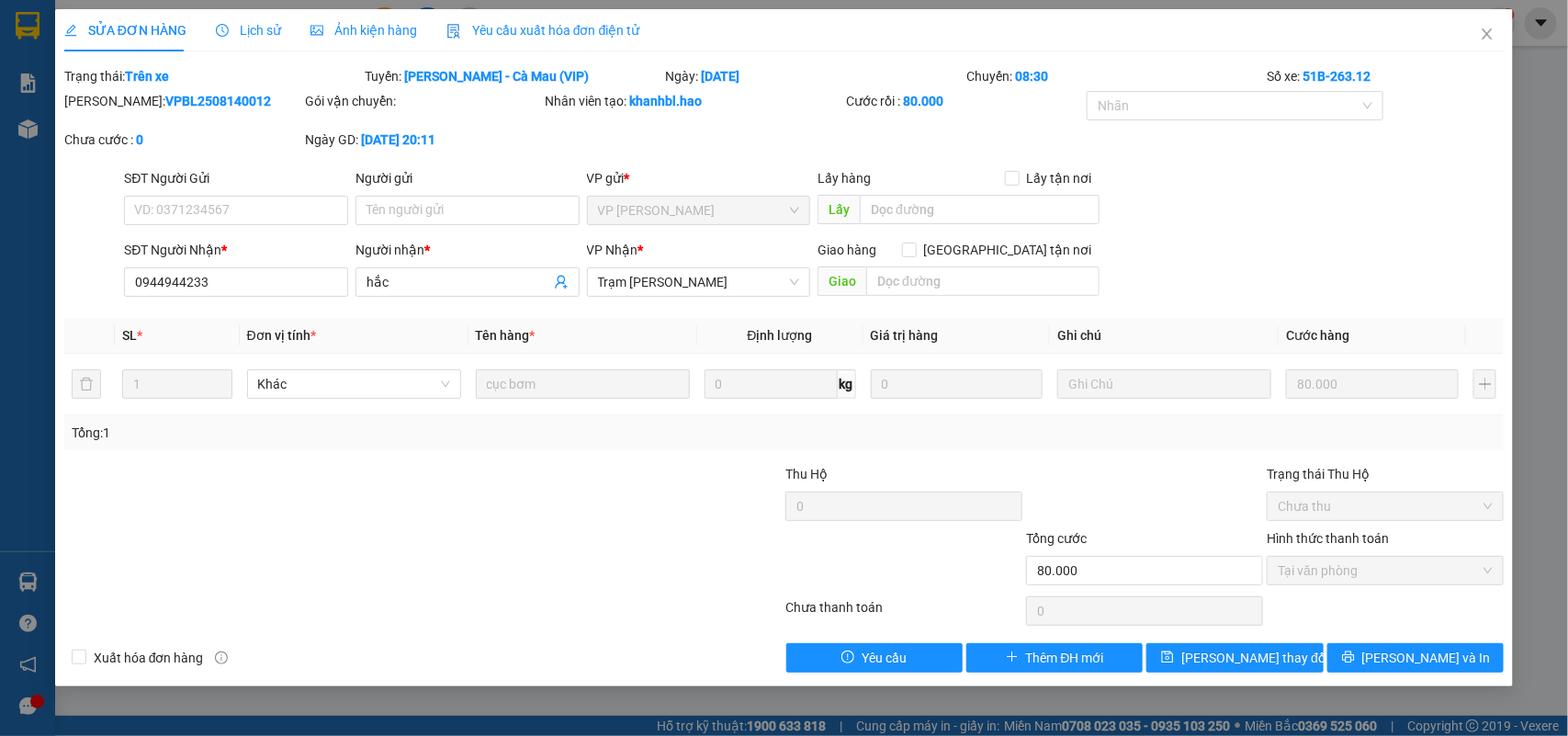
click at [236, 25] on span "Lịch sử" at bounding box center [249, 31] width 65 height 15
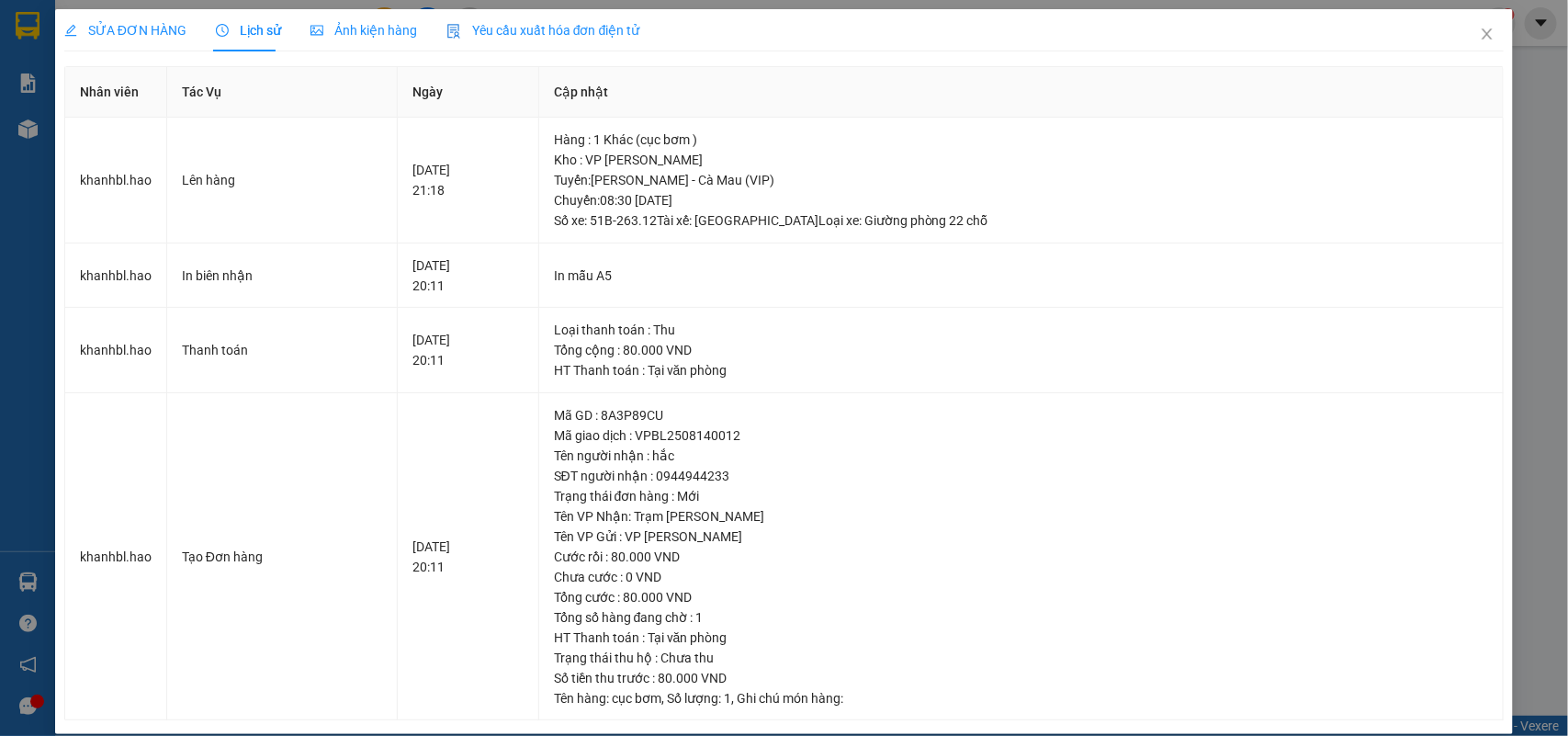
click at [331, 26] on span "Ảnh kiện hàng" at bounding box center [364, 31] width 106 height 15
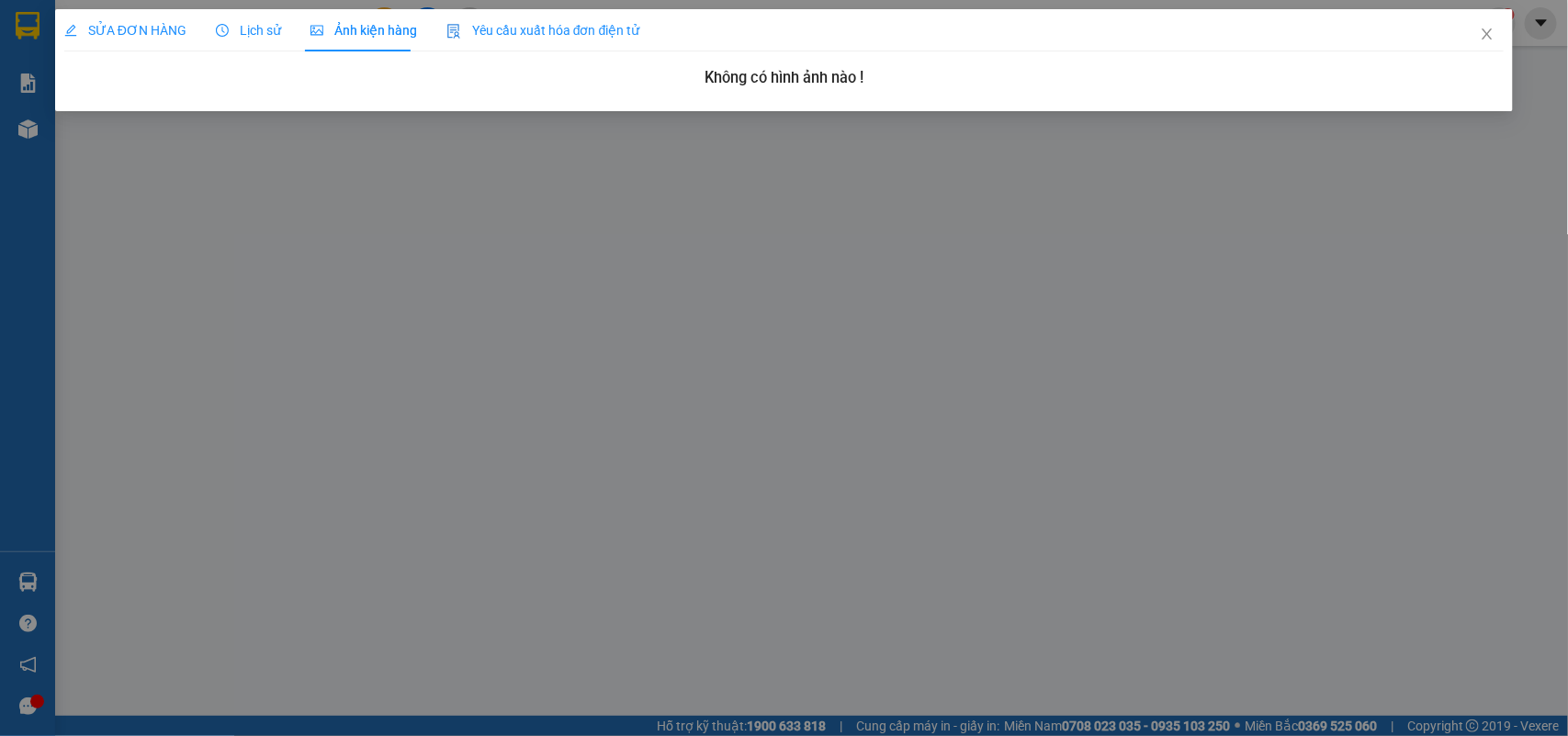
click at [163, 35] on span "SỬA ĐƠN HÀNG" at bounding box center [125, 31] width 122 height 15
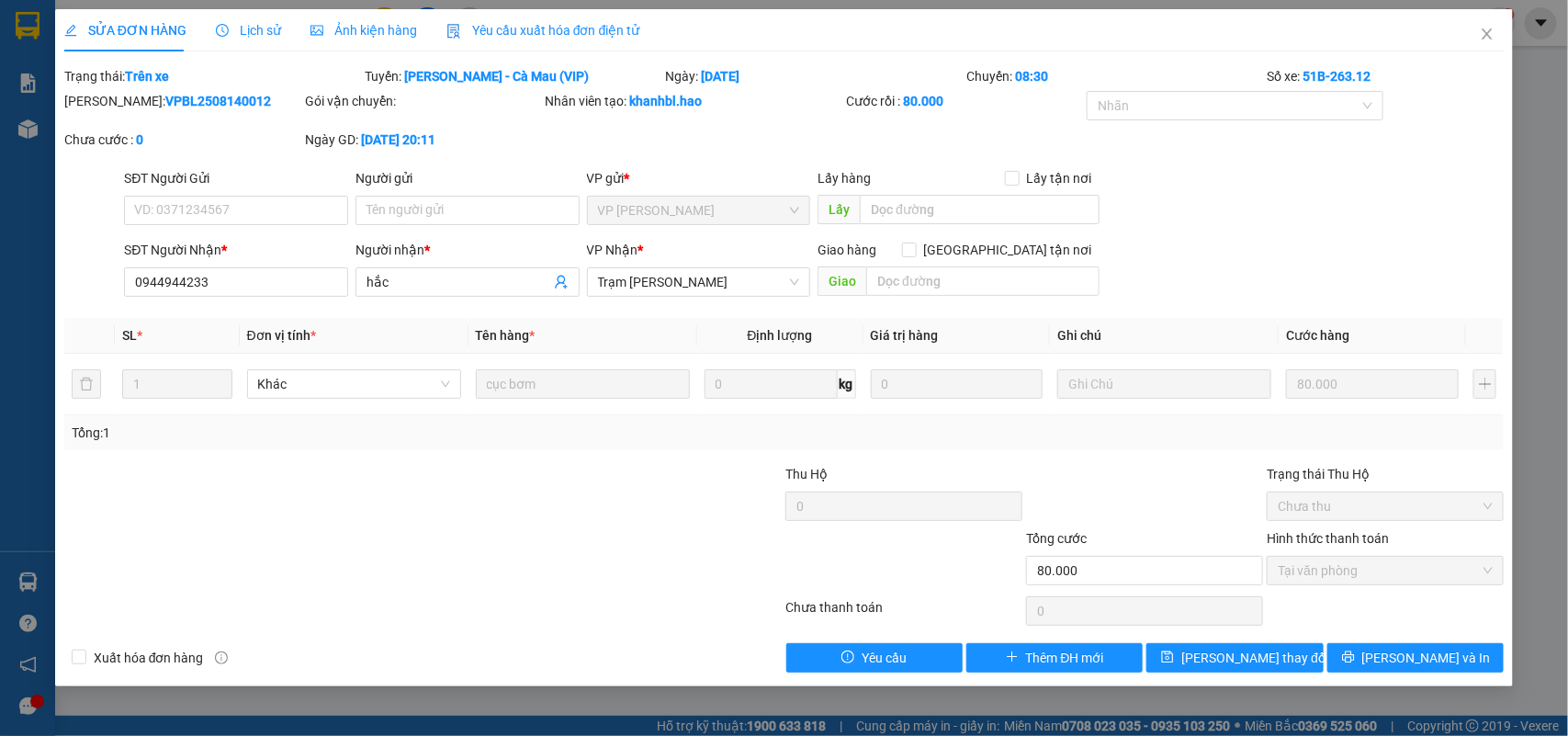
click at [351, 30] on span "Ảnh kiện hàng" at bounding box center [364, 31] width 106 height 15
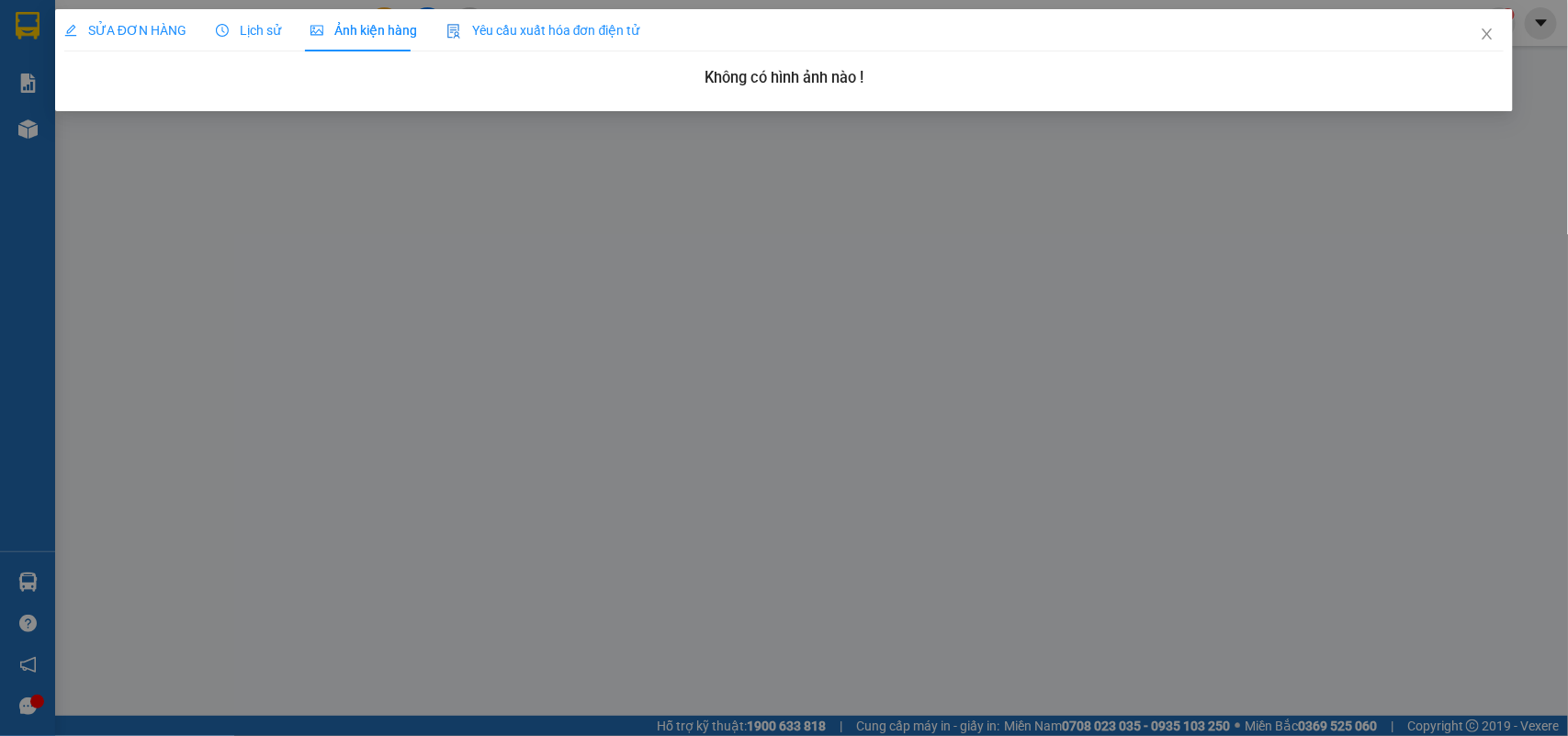
click at [129, 31] on span "SỬA ĐƠN HÀNG" at bounding box center [125, 31] width 122 height 15
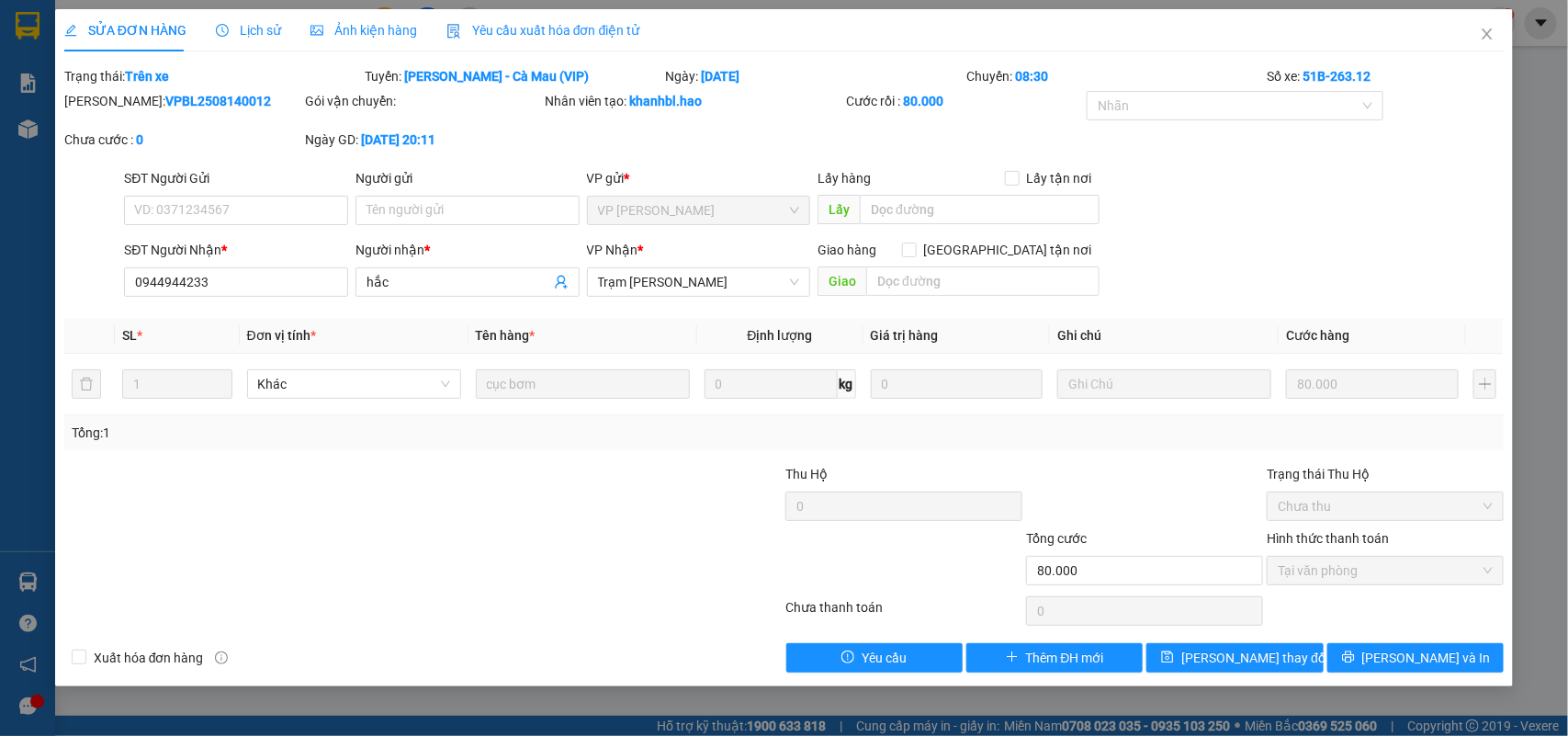
click at [365, 30] on span "Ảnh kiện hàng" at bounding box center [364, 31] width 106 height 15
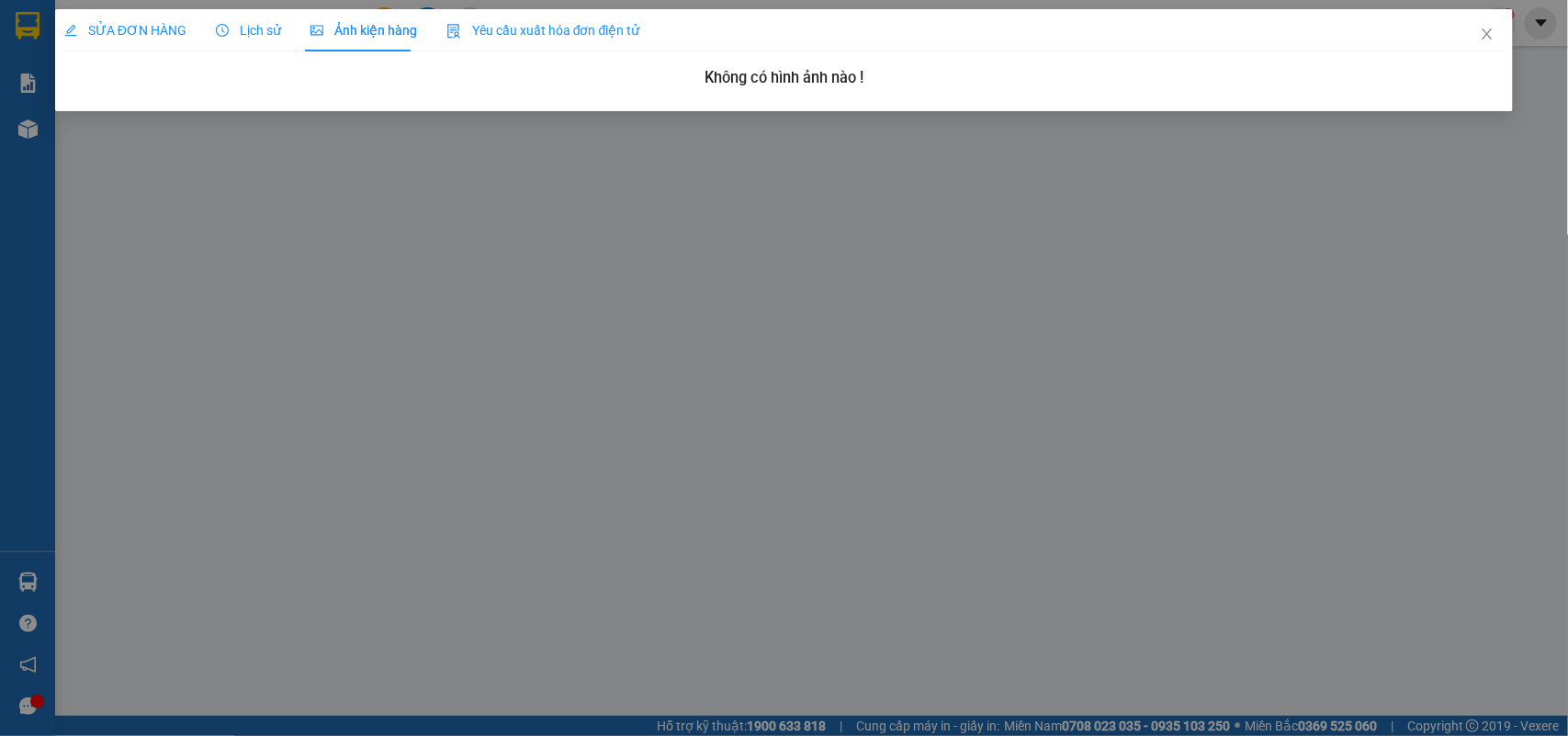
click at [162, 30] on span "SỬA ĐƠN HÀNG" at bounding box center [125, 31] width 122 height 15
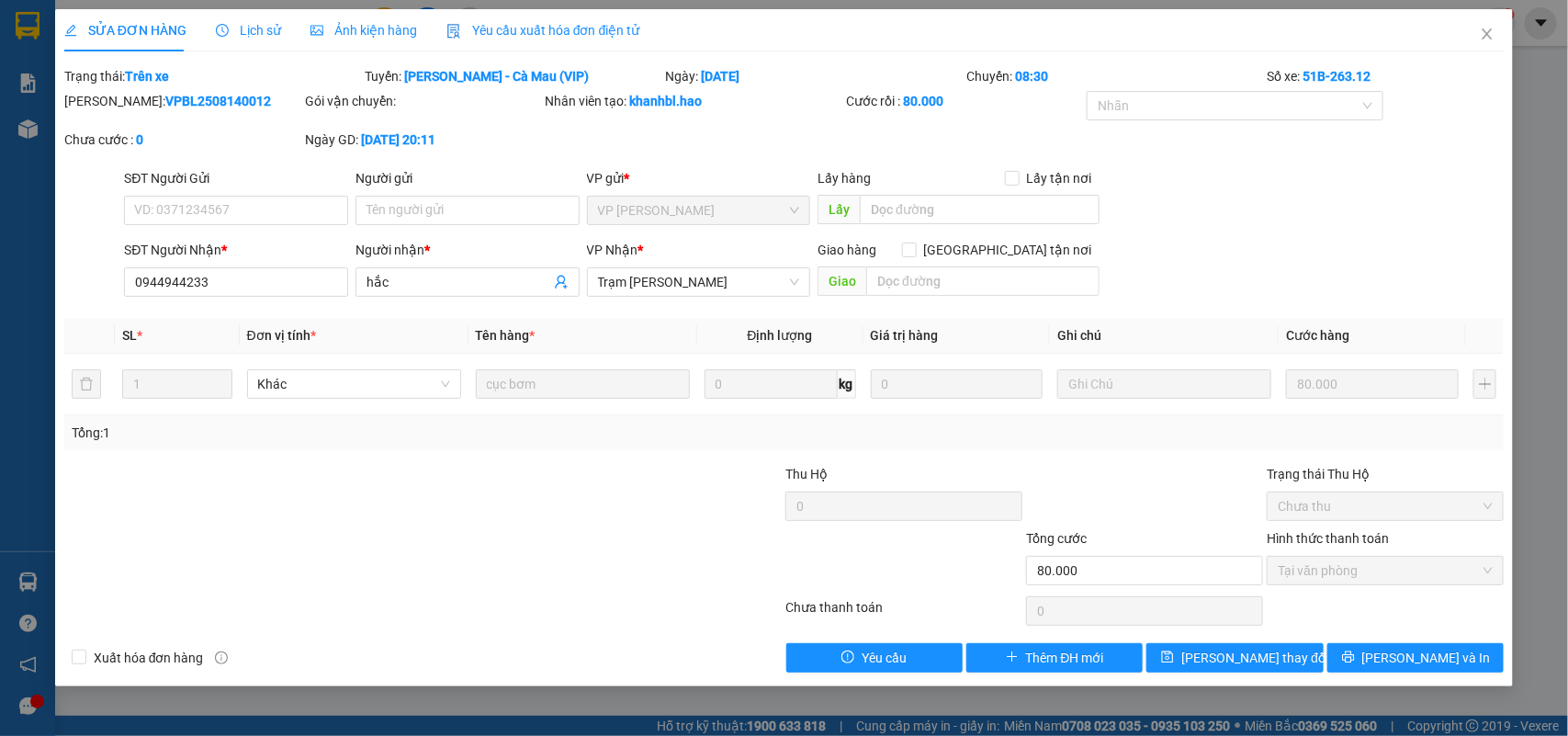
click at [346, 36] on span "Ảnh kiện hàng" at bounding box center [364, 31] width 106 height 15
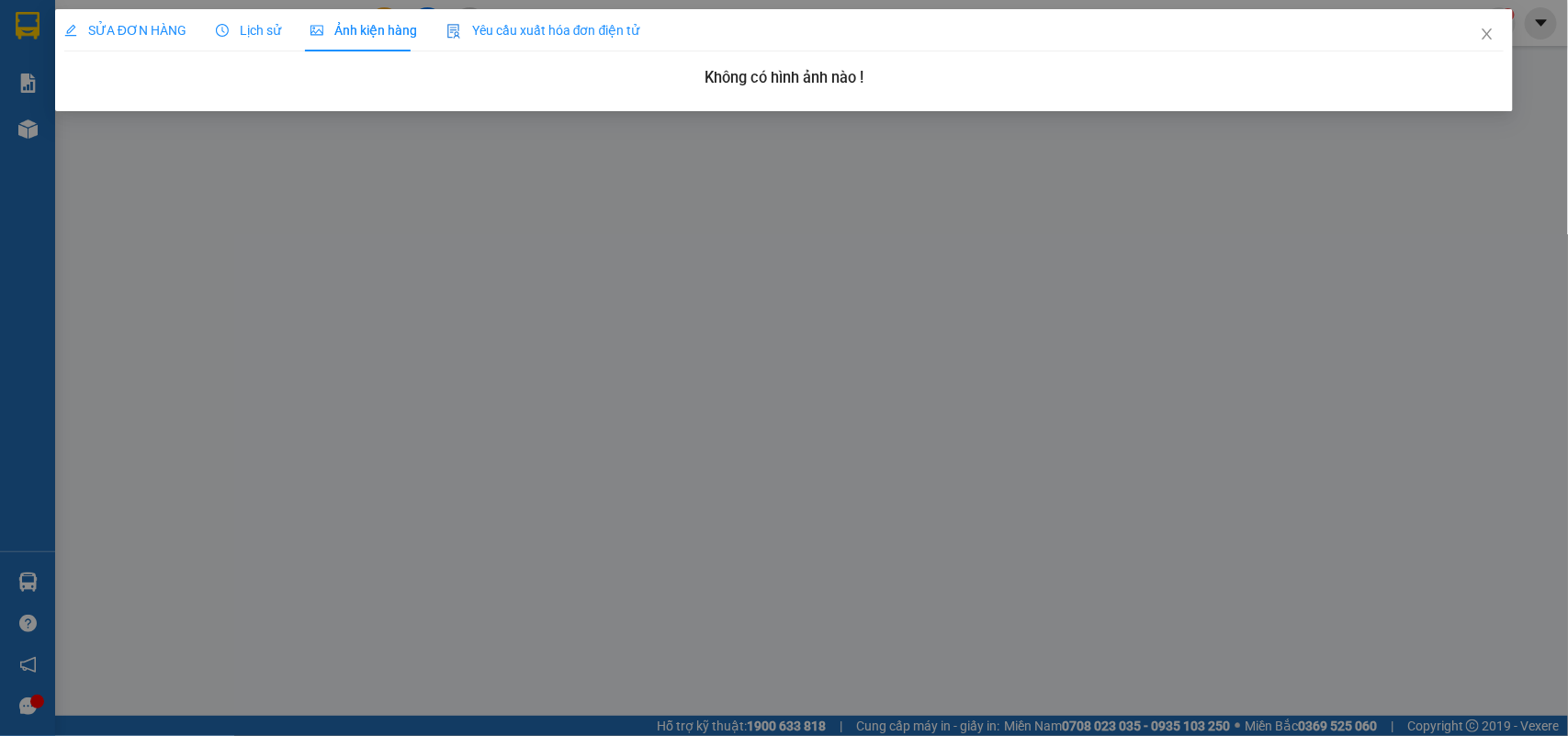
click at [130, 42] on div "SỬA ĐƠN HÀNG" at bounding box center [125, 30] width 122 height 42
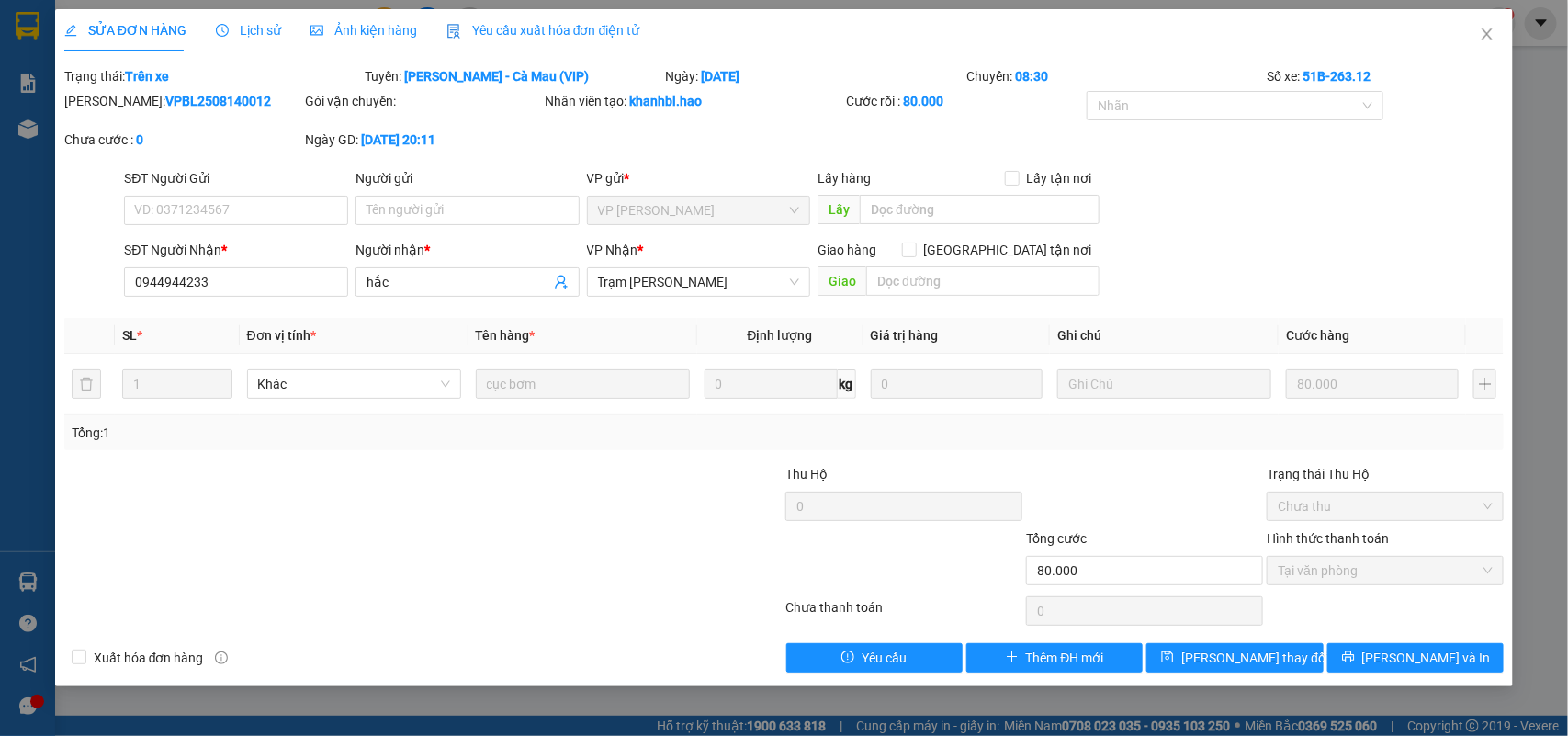
click at [260, 34] on span "Lịch sử" at bounding box center [249, 31] width 65 height 15
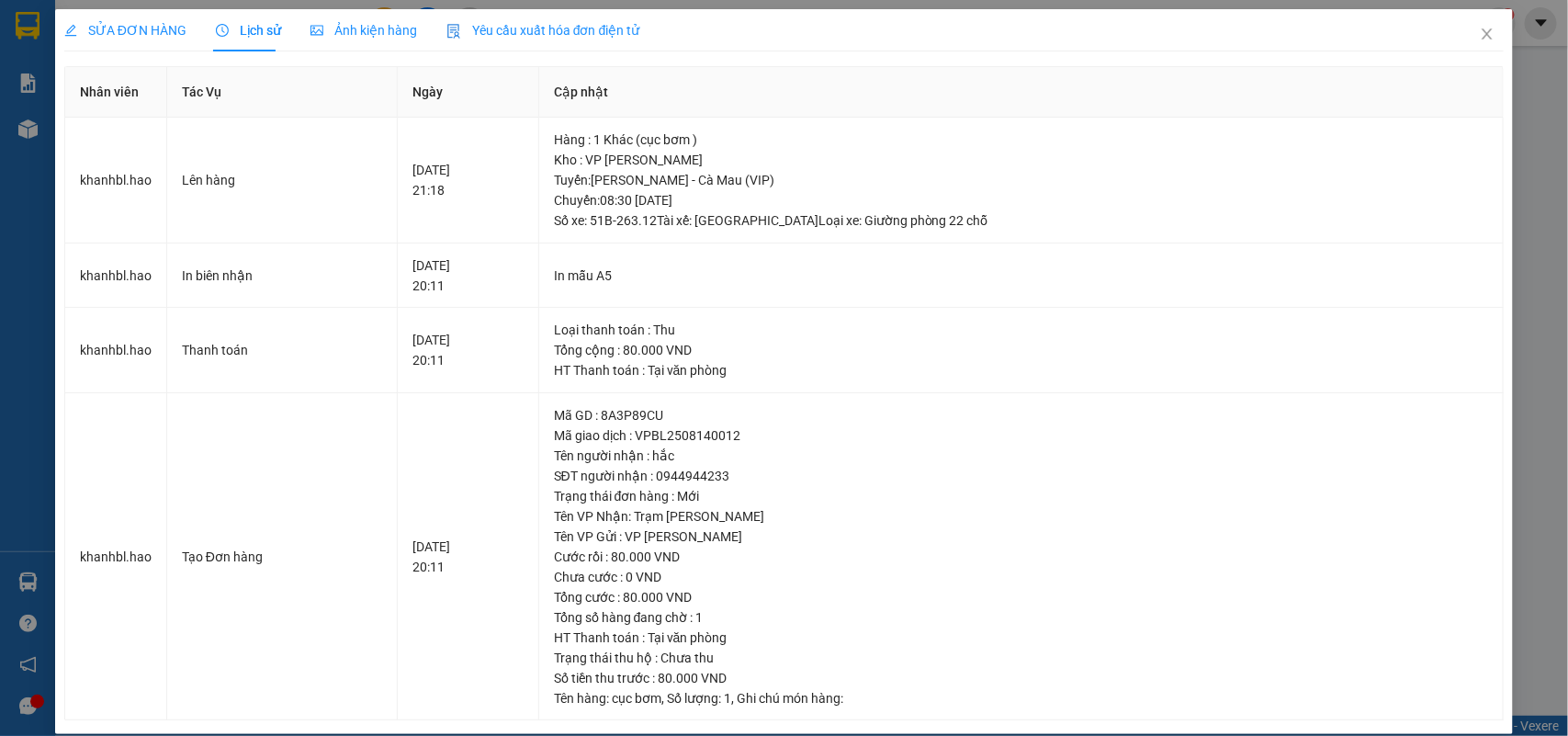
click at [138, 44] on div "SỬA ĐƠN HÀNG" at bounding box center [125, 30] width 122 height 42
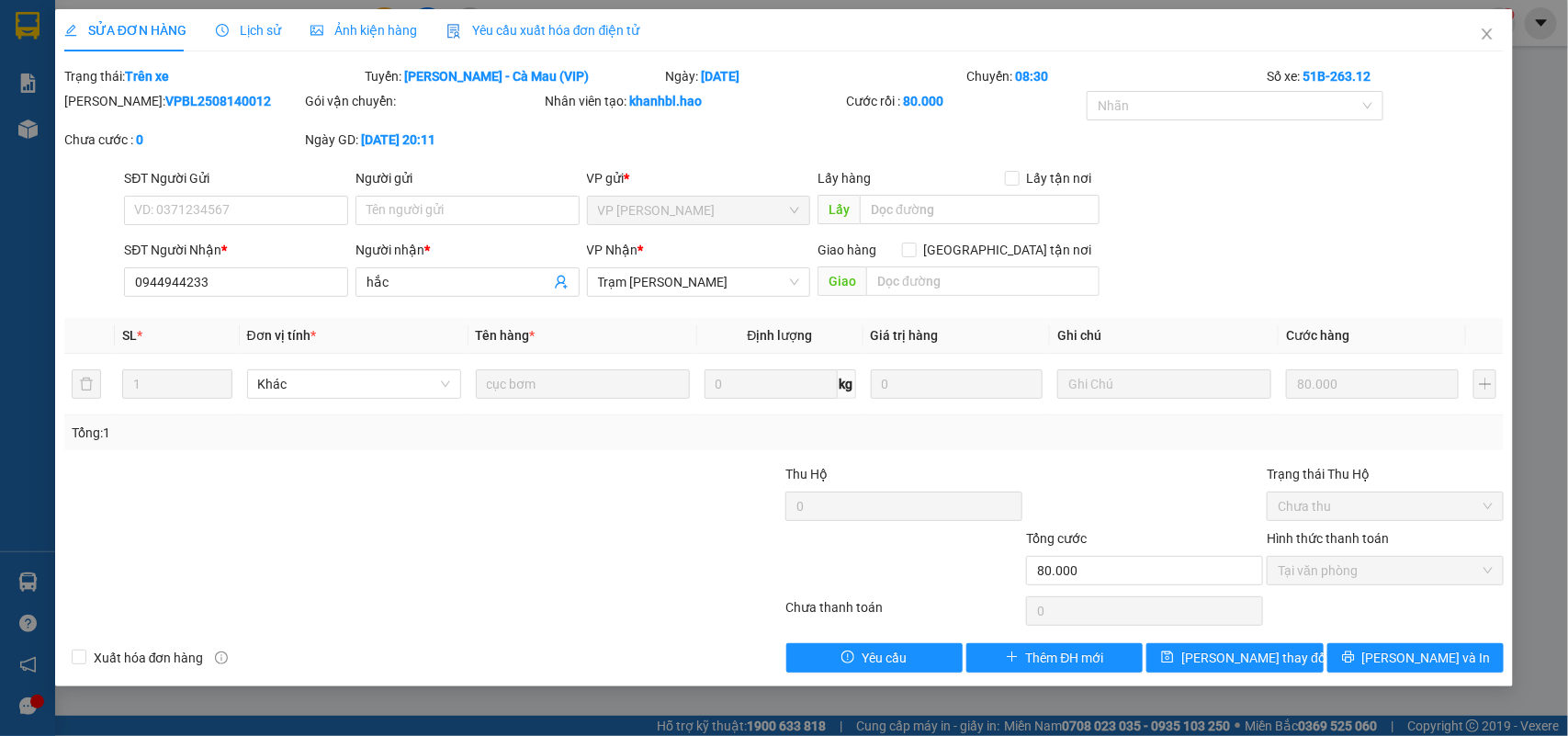
click at [141, 36] on span "SỬA ĐƠN HÀNG" at bounding box center [125, 31] width 122 height 15
click at [1486, 41] on icon "close" at bounding box center [1488, 35] width 15 height 15
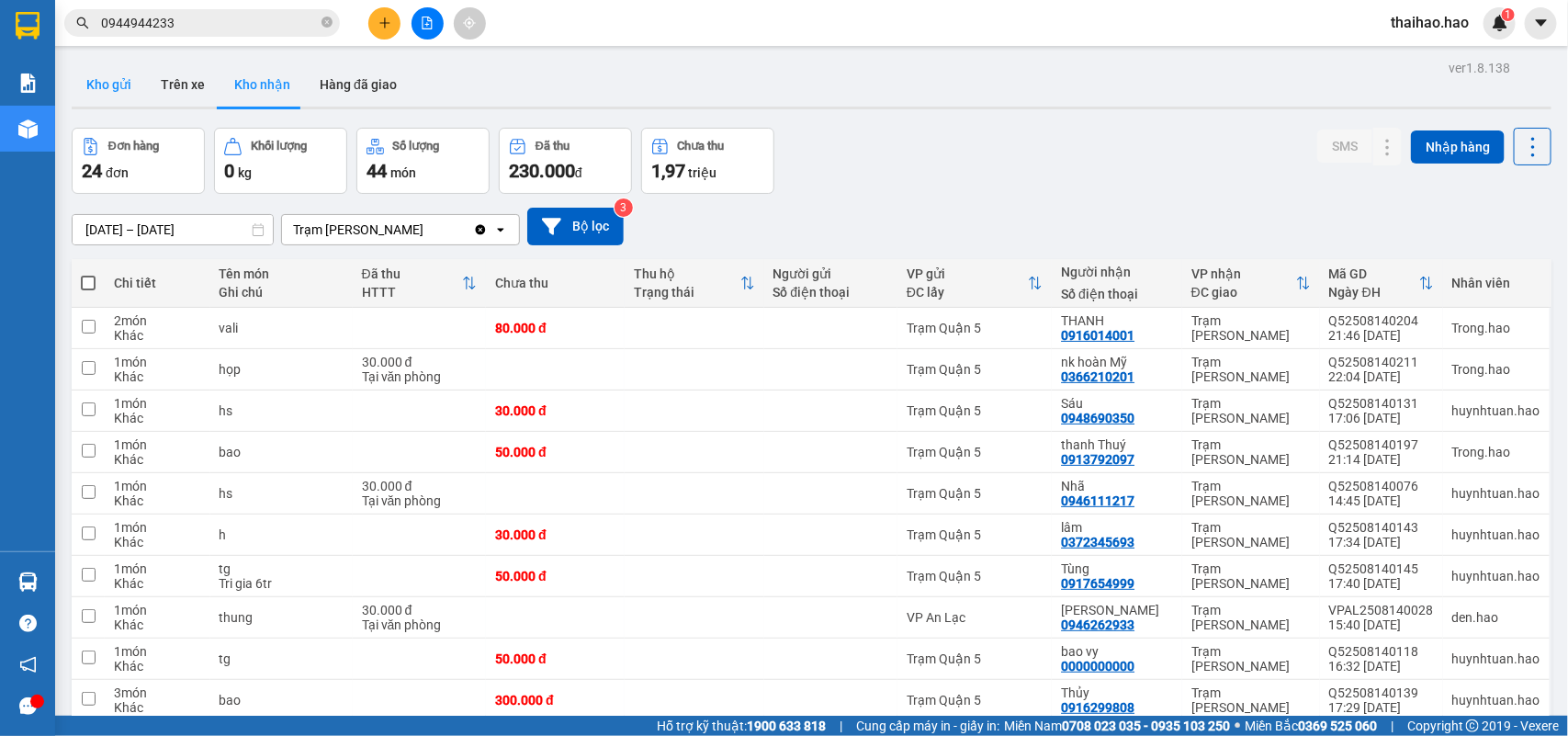
click at [122, 81] on button "Kho gửi" at bounding box center [109, 84] width 75 height 44
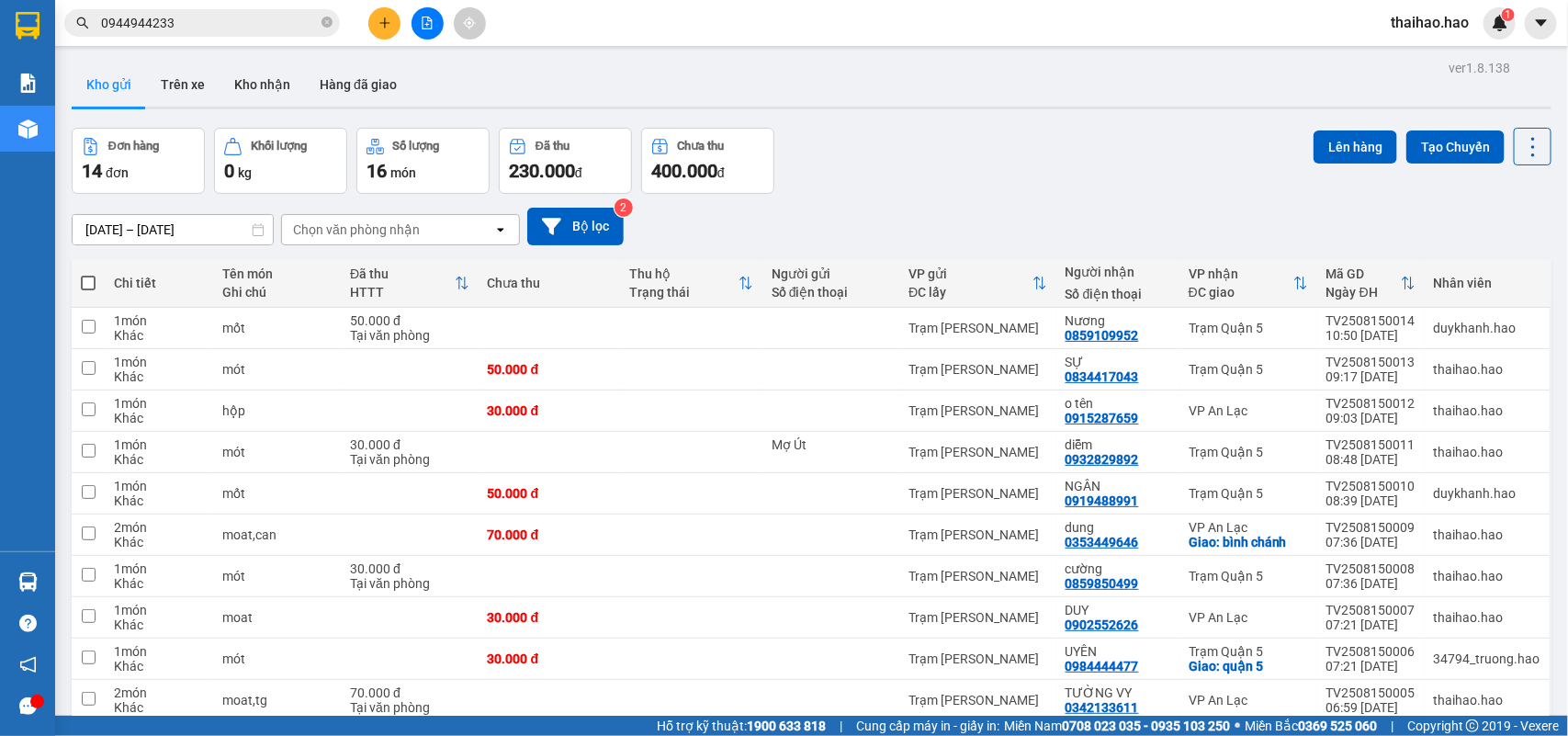
click at [107, 86] on button "Kho gửi" at bounding box center [109, 84] width 75 height 44
click at [1437, 333] on icon at bounding box center [1443, 328] width 13 height 13
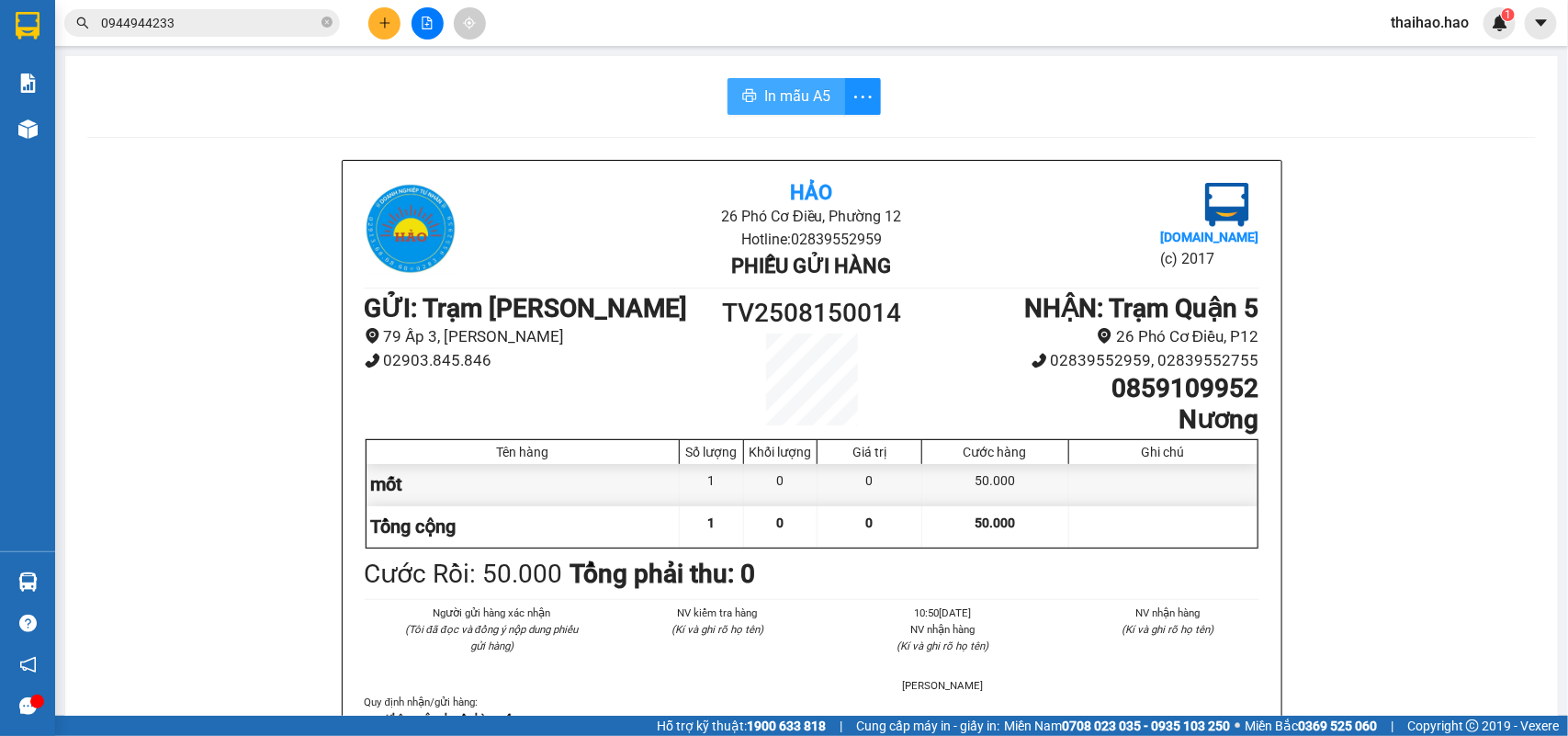
click at [747, 102] on icon "printer" at bounding box center [750, 96] width 15 height 15
